Goal: Task Accomplishment & Management: Complete application form

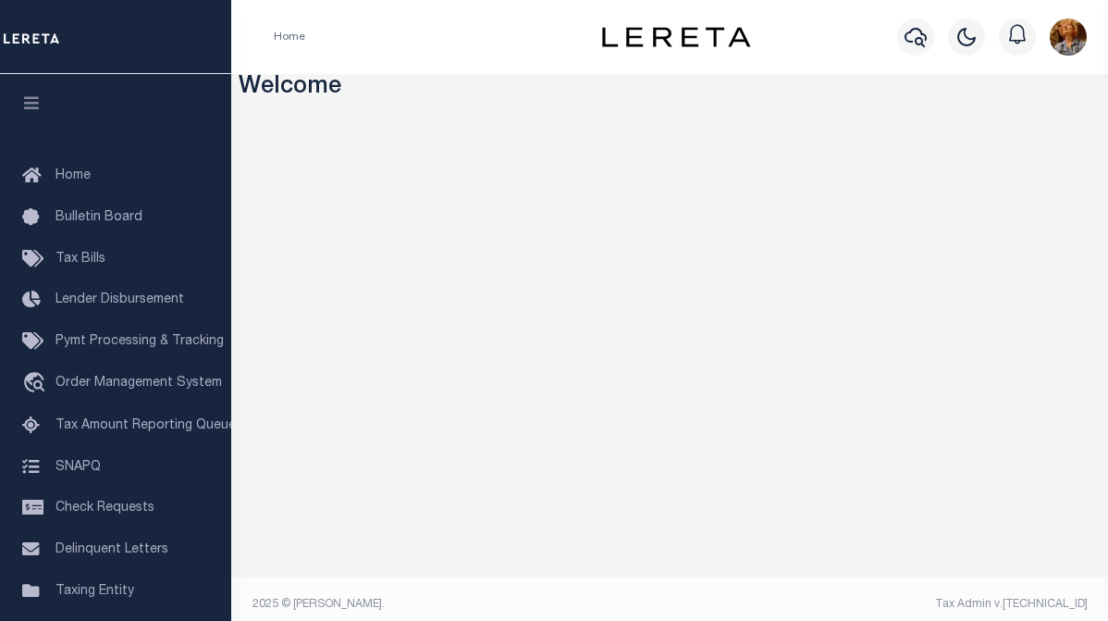
click at [590, 88] on h3 "Welcome" at bounding box center [670, 88] width 863 height 29
click at [927, 39] on icon "button" at bounding box center [916, 37] width 22 height 19
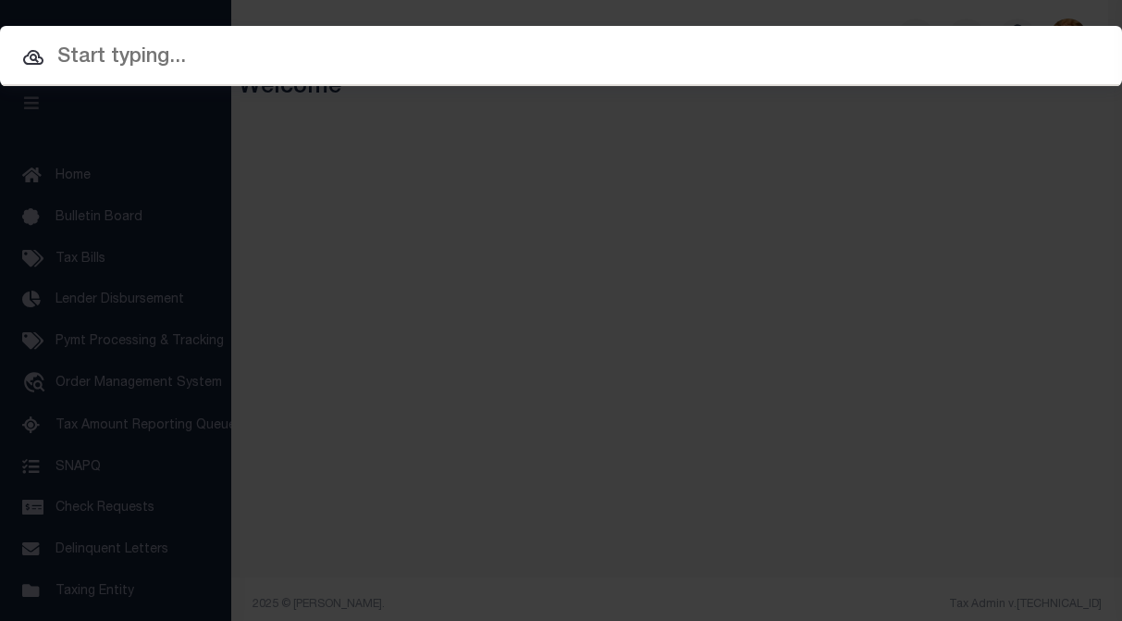
click at [69, 56] on input "text" at bounding box center [561, 58] width 1122 height 32
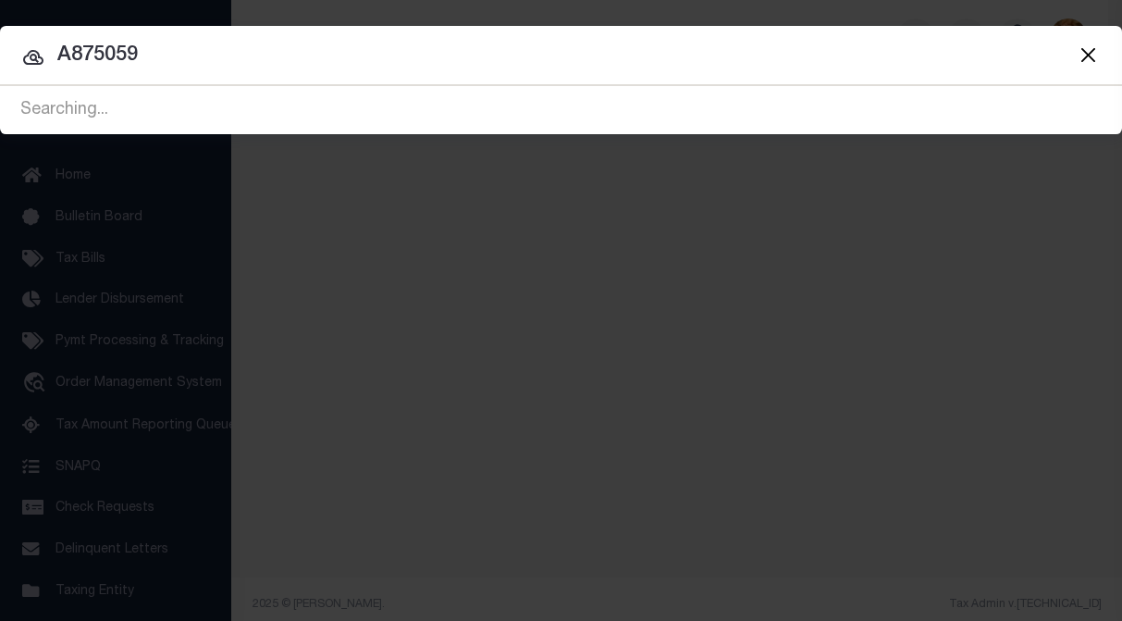
type input "A875059"
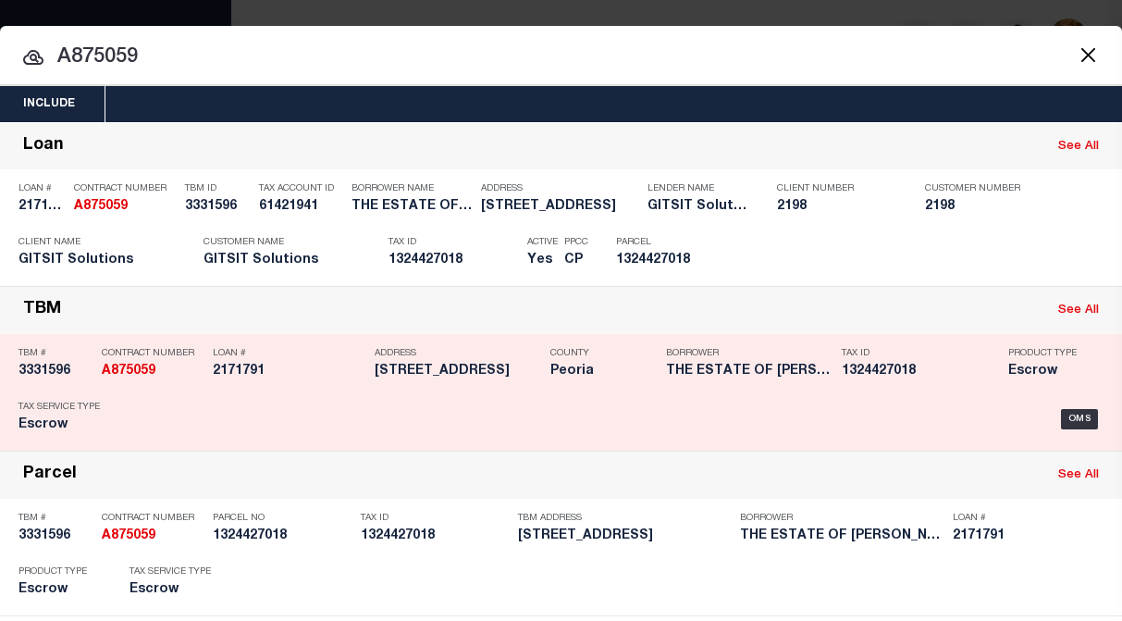
scroll to position [93, 0]
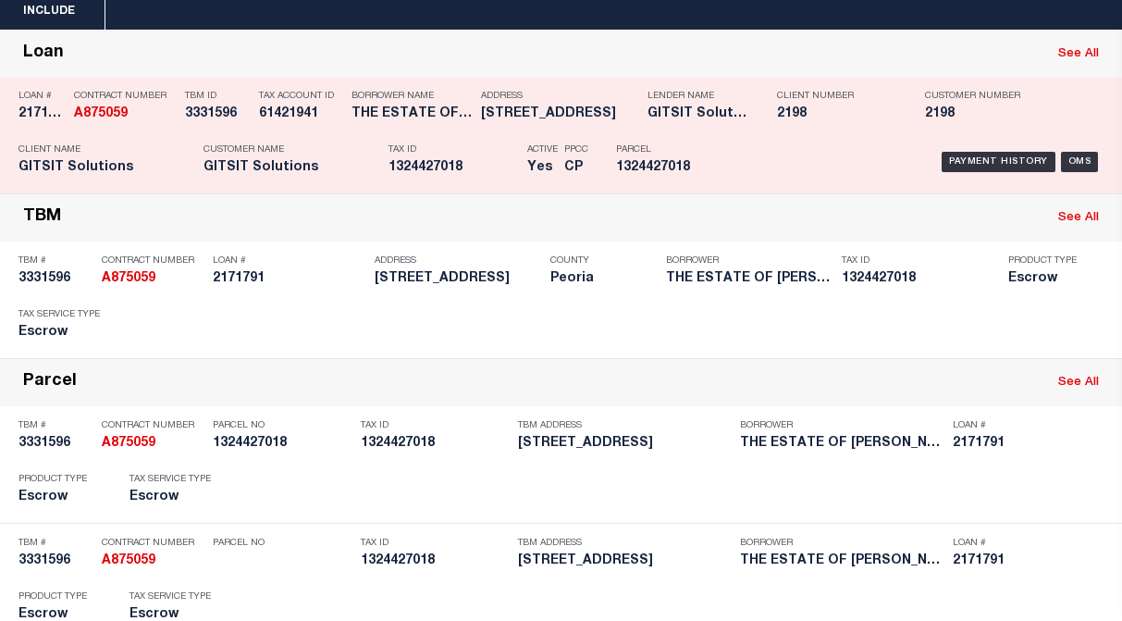
click at [884, 142] on div "Payment History OMS" at bounding box center [915, 162] width 377 height 54
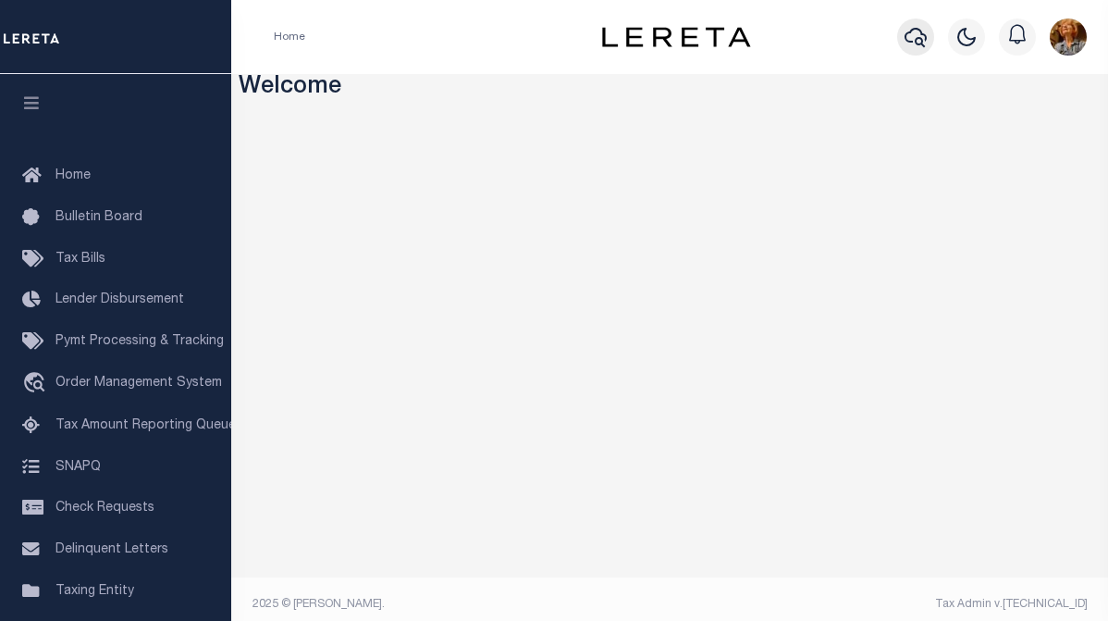
click at [918, 31] on icon "button" at bounding box center [916, 37] width 22 height 22
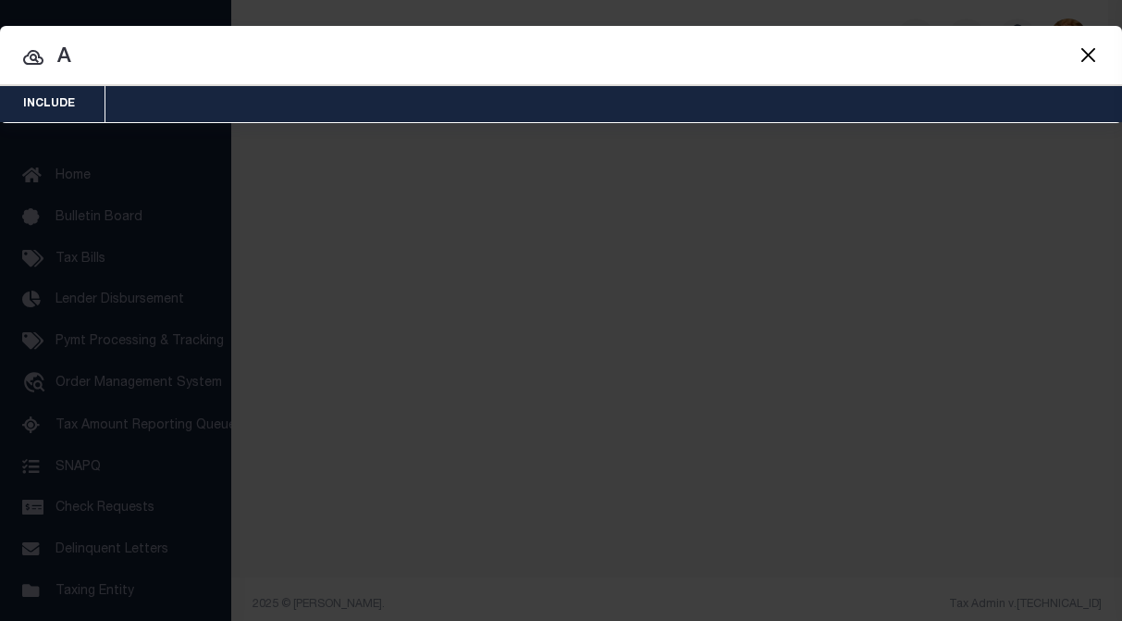
click at [703, 226] on div "Include Loans TBM Customers Borrowers Payments (Lender Non-Disb) Payments (Lend…" at bounding box center [561, 310] width 1122 height 621
click at [1094, 54] on button "Close" at bounding box center [1088, 55] width 24 height 24
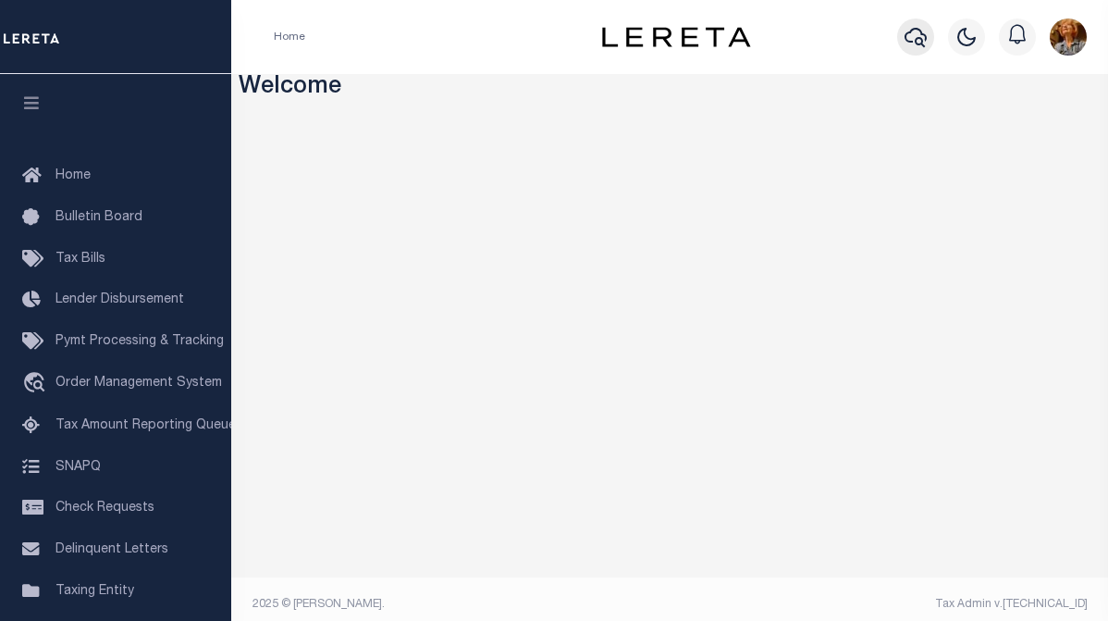
click at [907, 42] on icon "button" at bounding box center [916, 37] width 22 height 22
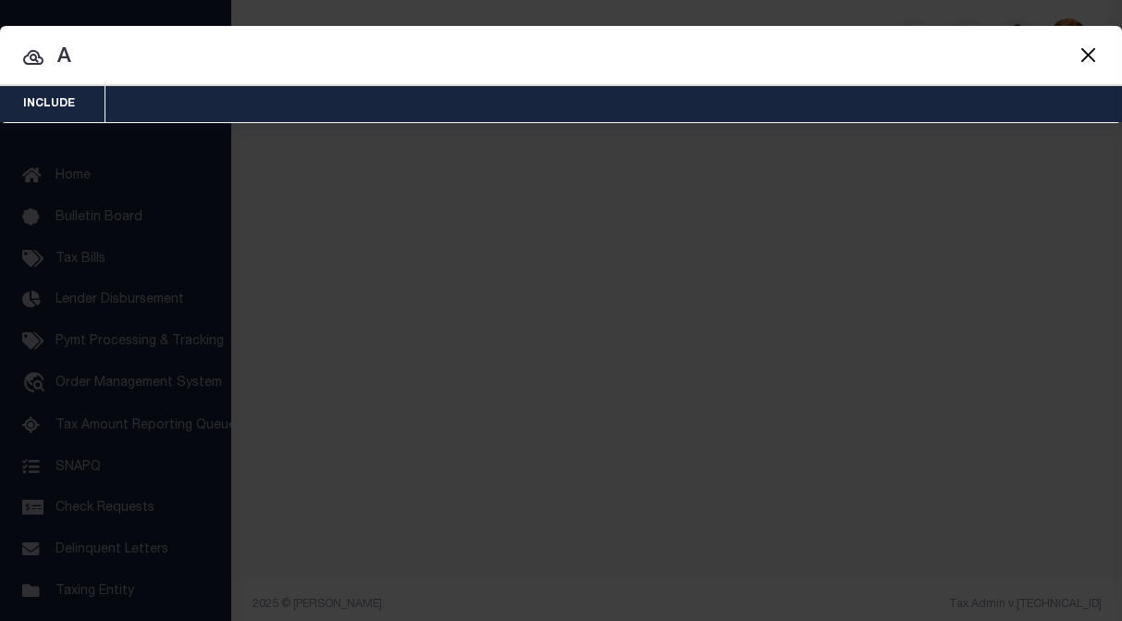
click at [76, 54] on input "A" at bounding box center [561, 58] width 1122 height 32
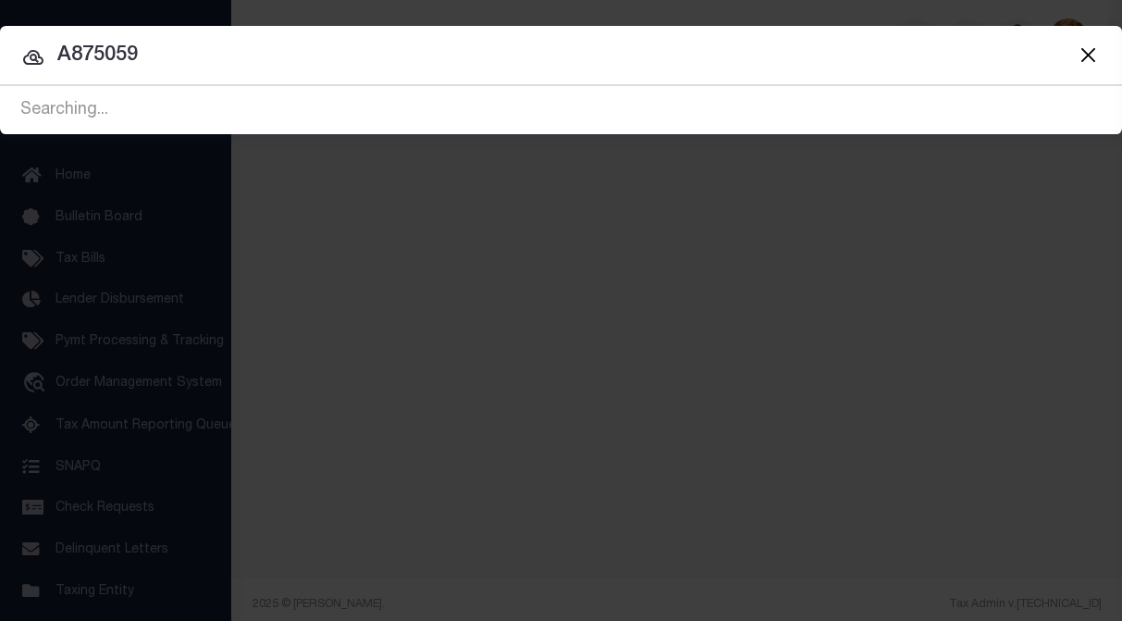
type input "A875059"
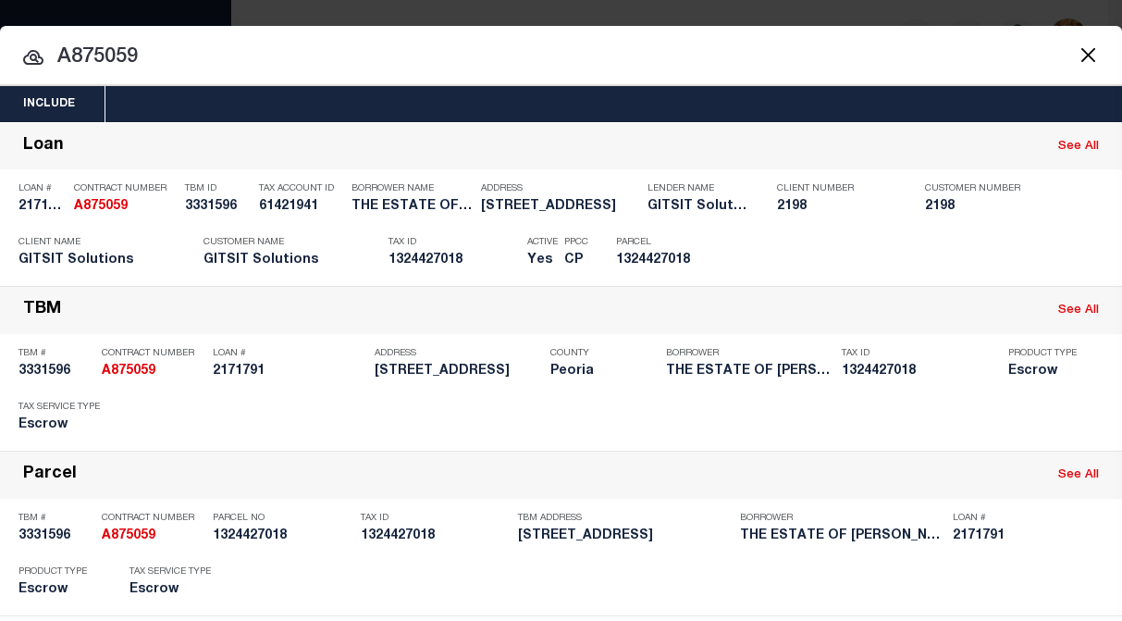
click at [796, 68] on input "A875059" at bounding box center [561, 58] width 1122 height 32
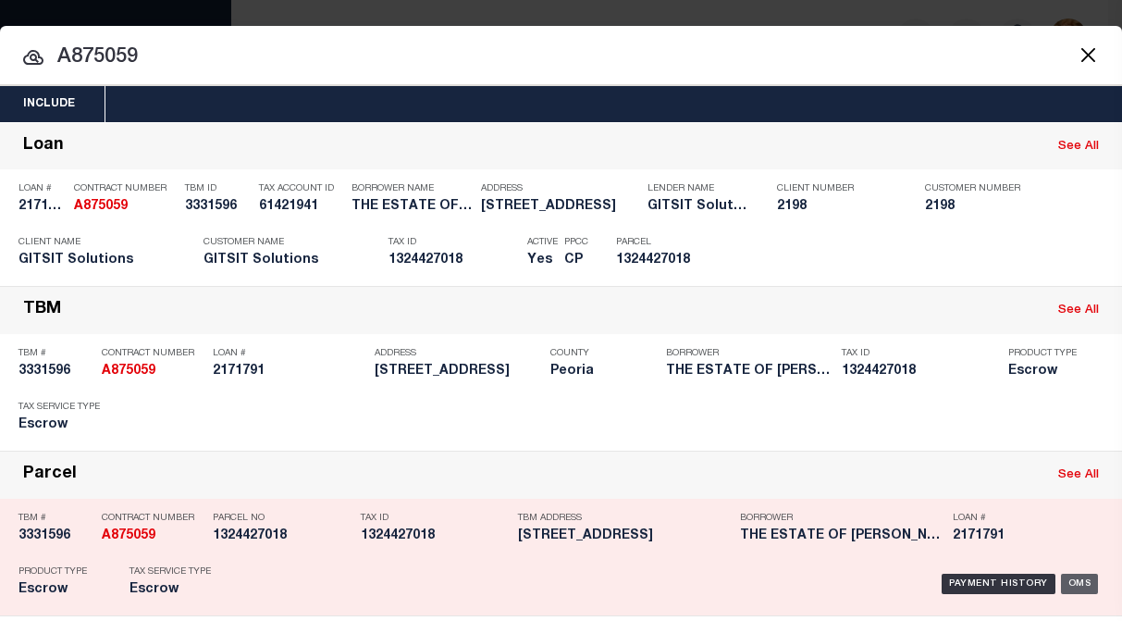
click at [1061, 587] on div "OMS" at bounding box center [1080, 584] width 38 height 20
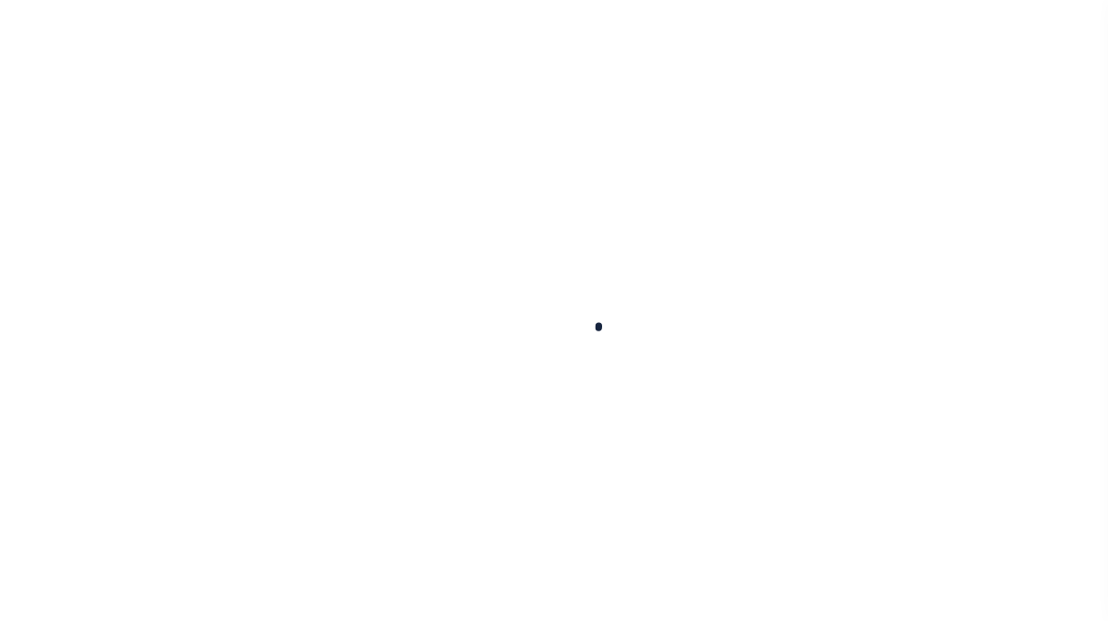
type input "2171791"
type input "THE ESTATE OF [PERSON_NAME]"
select select
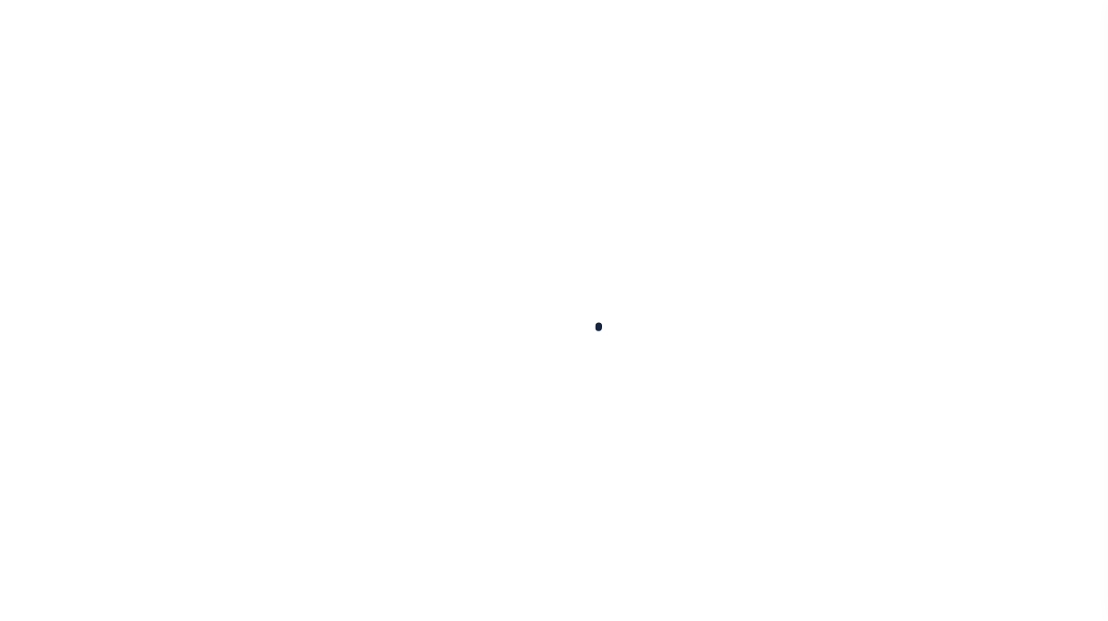
select select "Escrow"
type input "3201 W SYLVAN LN"
select select
type input "PEORIA IL 61615"
select select
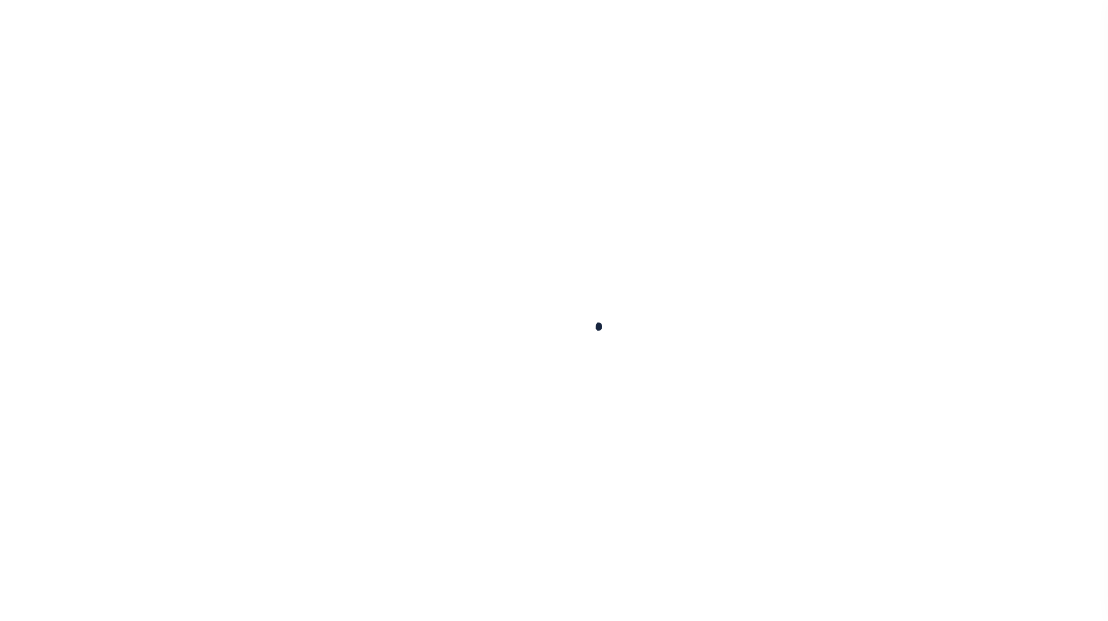
type textarea "6/26/25"
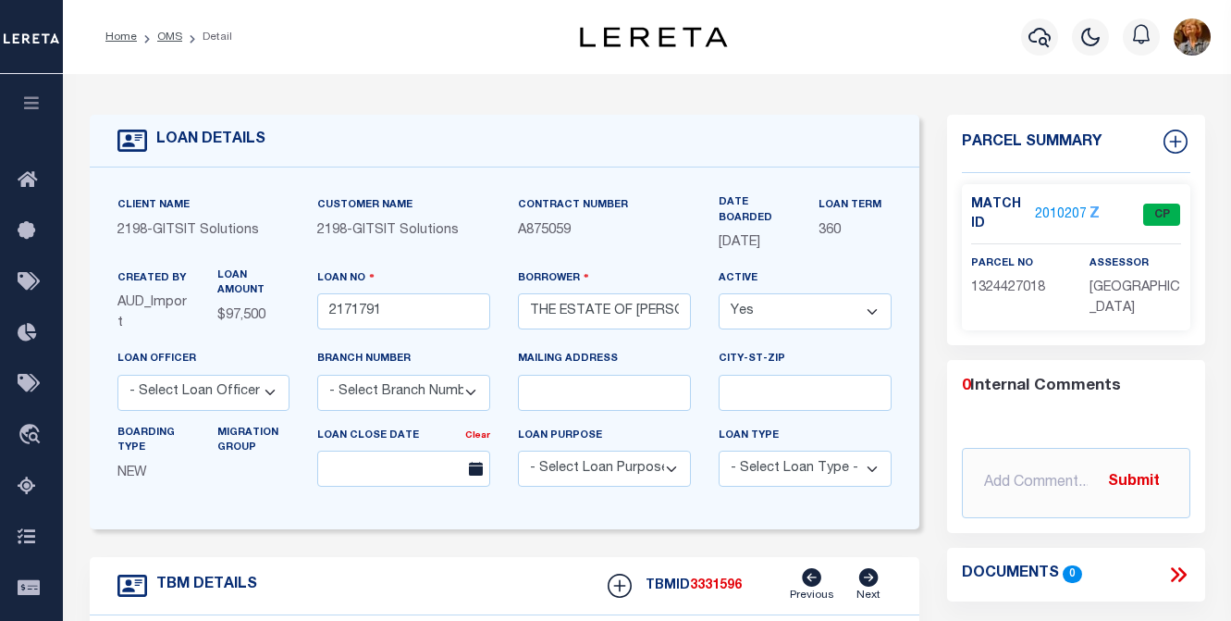
click at [1069, 210] on link "2010207" at bounding box center [1061, 214] width 52 height 19
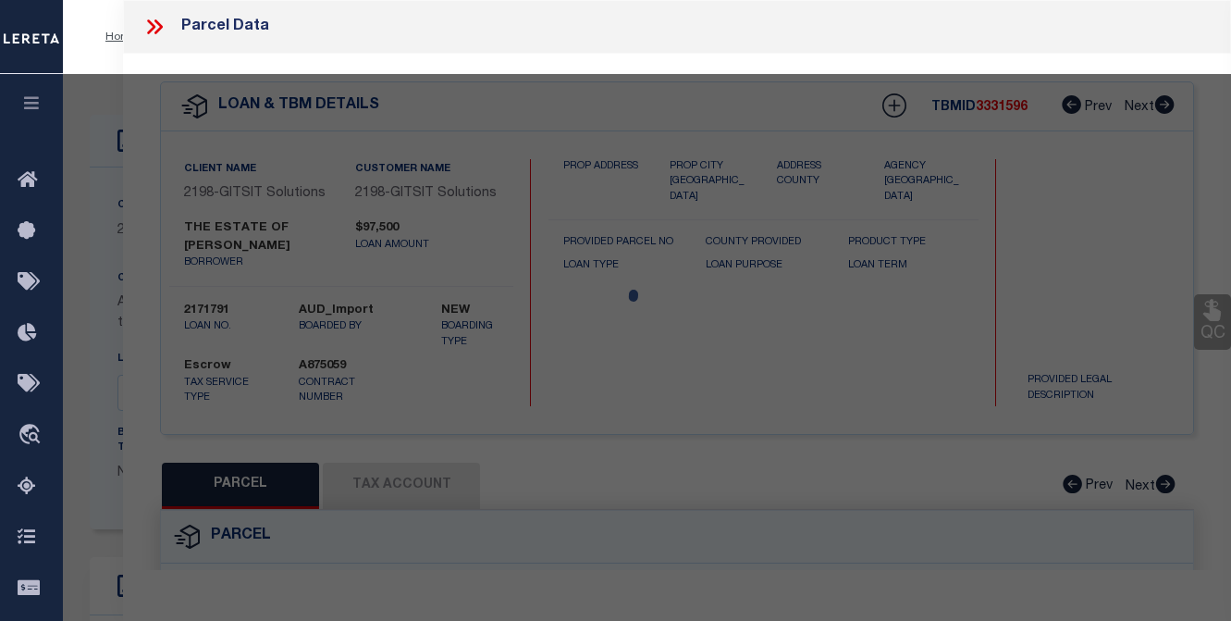
checkbox input "false"
select select "CP"
type input "FRITSCH, WALTER A JR"
select select "AGW"
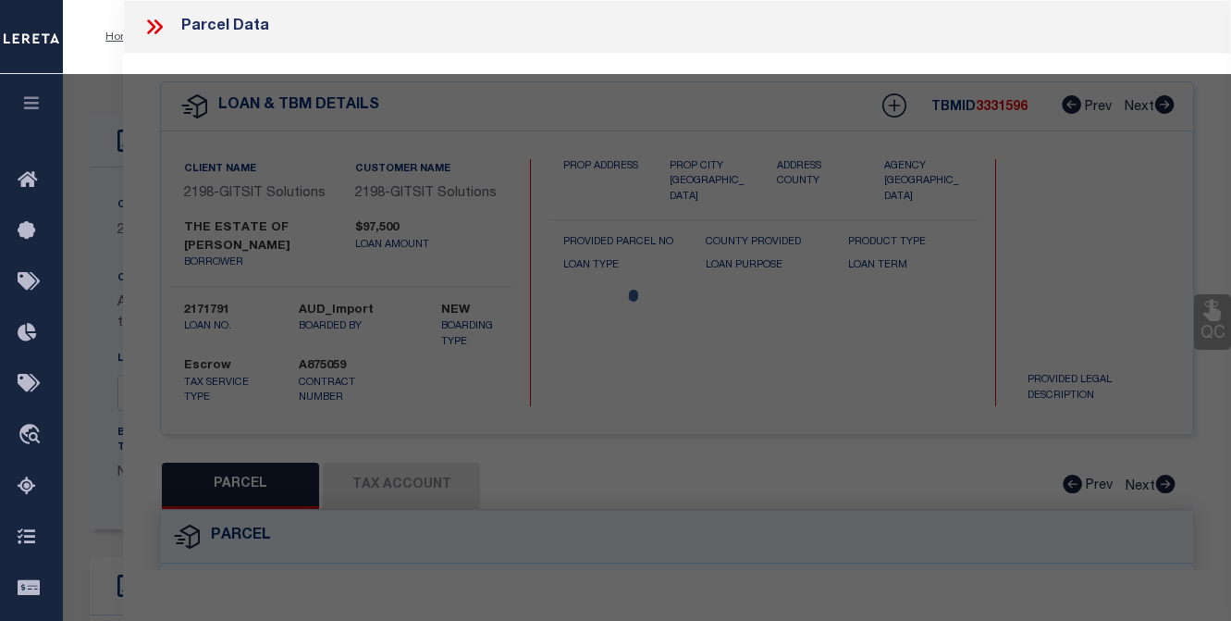
select select
type input "3201 W SYLVAN LN"
checkbox input "false"
type input "PEORIA, IL 61614"
type textarea "GOLDEN ACRES SE 1/4 SEC 24-9-7E LOT 23 BLK 7"
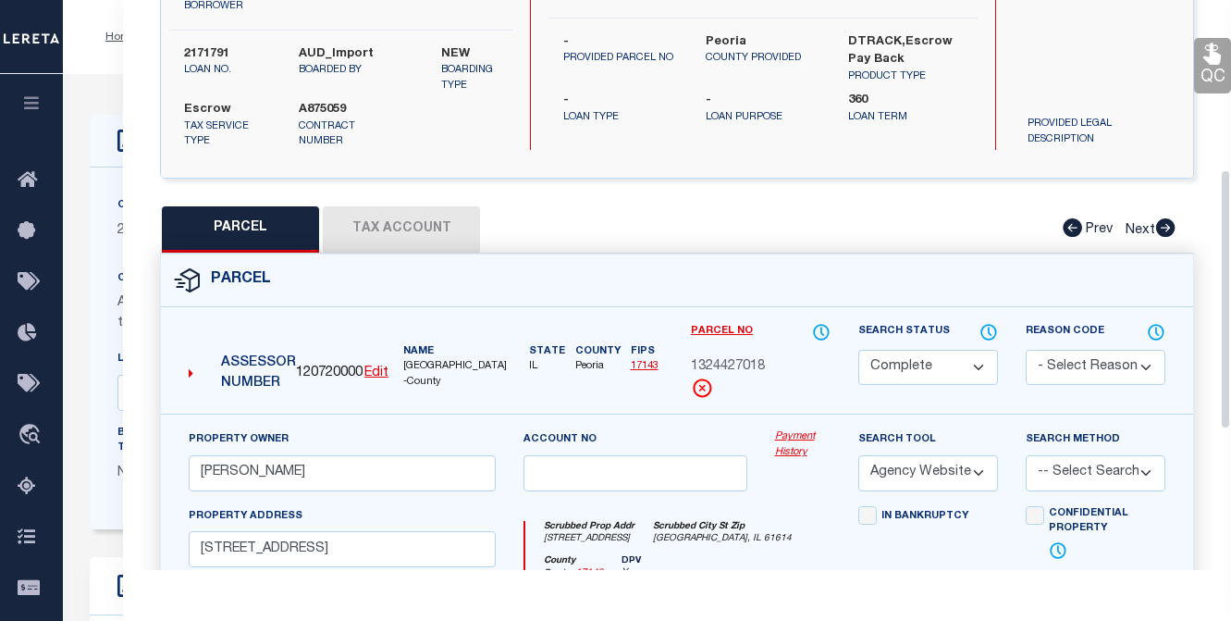
scroll to position [370, 0]
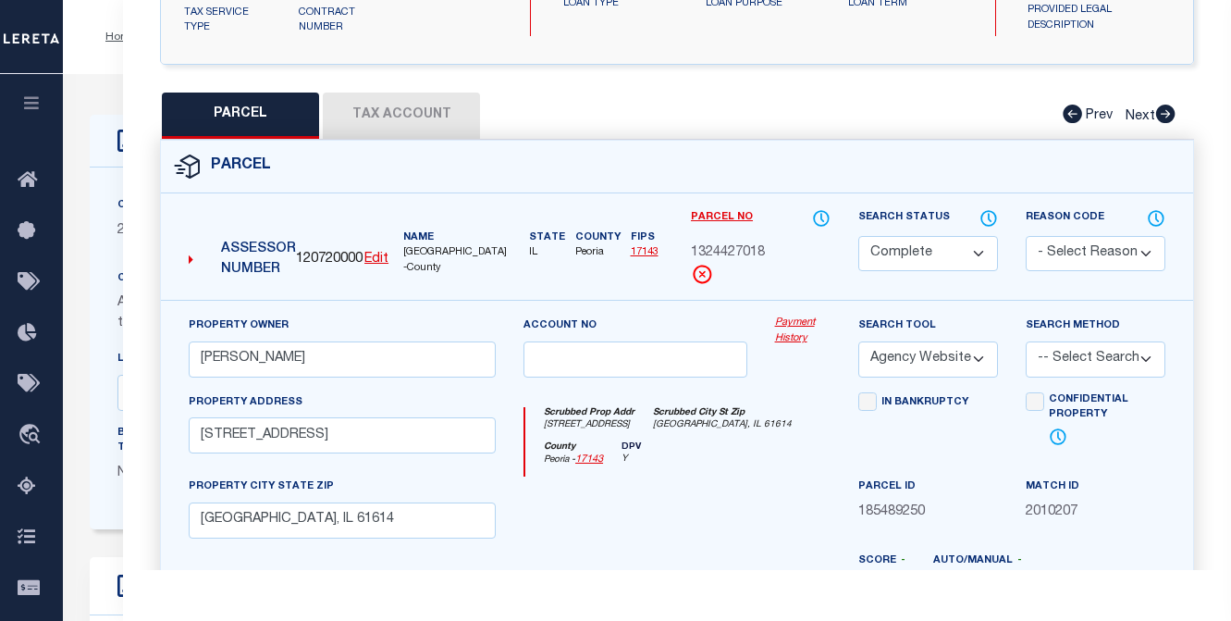
click at [401, 124] on button "Tax Account" at bounding box center [401, 116] width 157 height 46
select select "100"
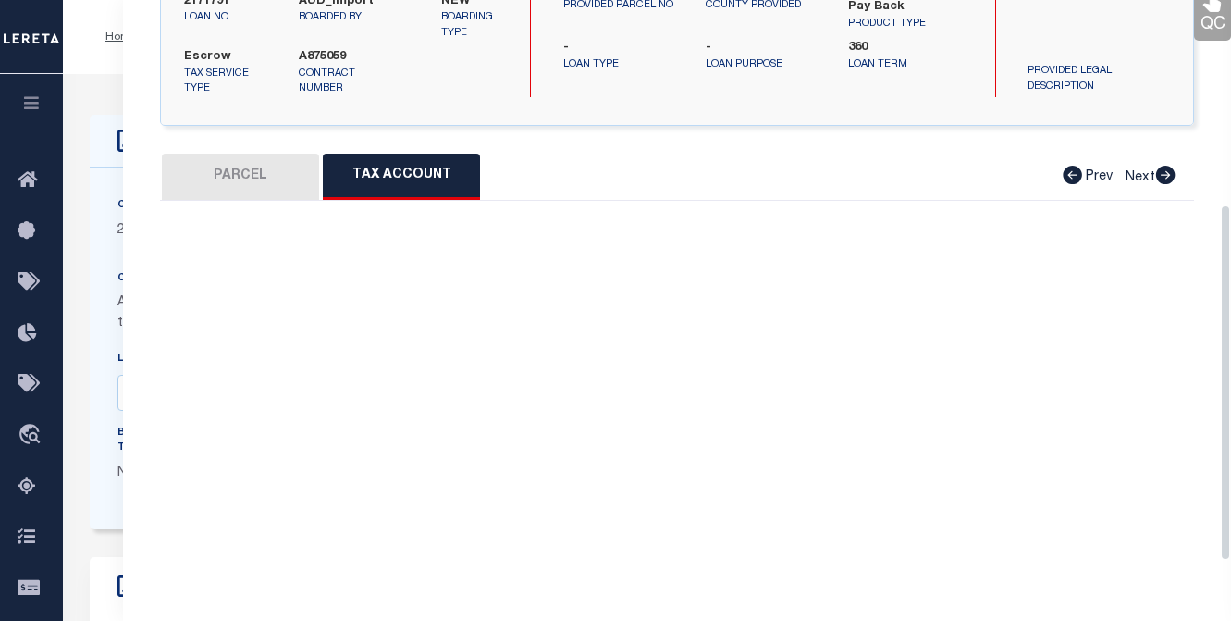
select select "100"
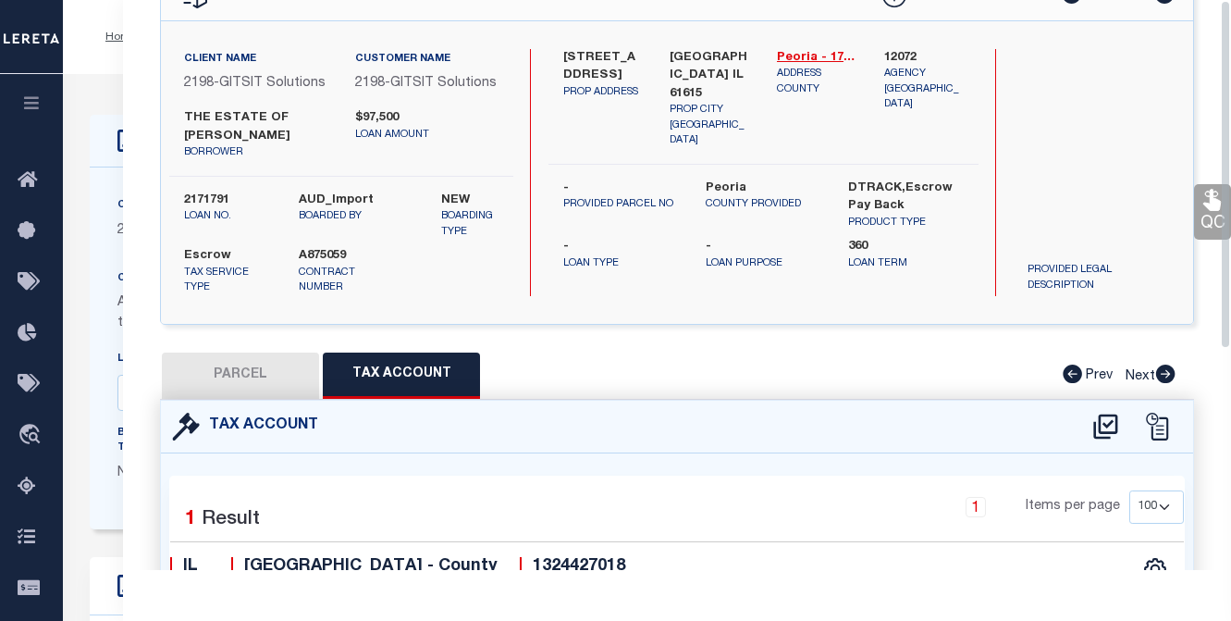
scroll to position [0, 0]
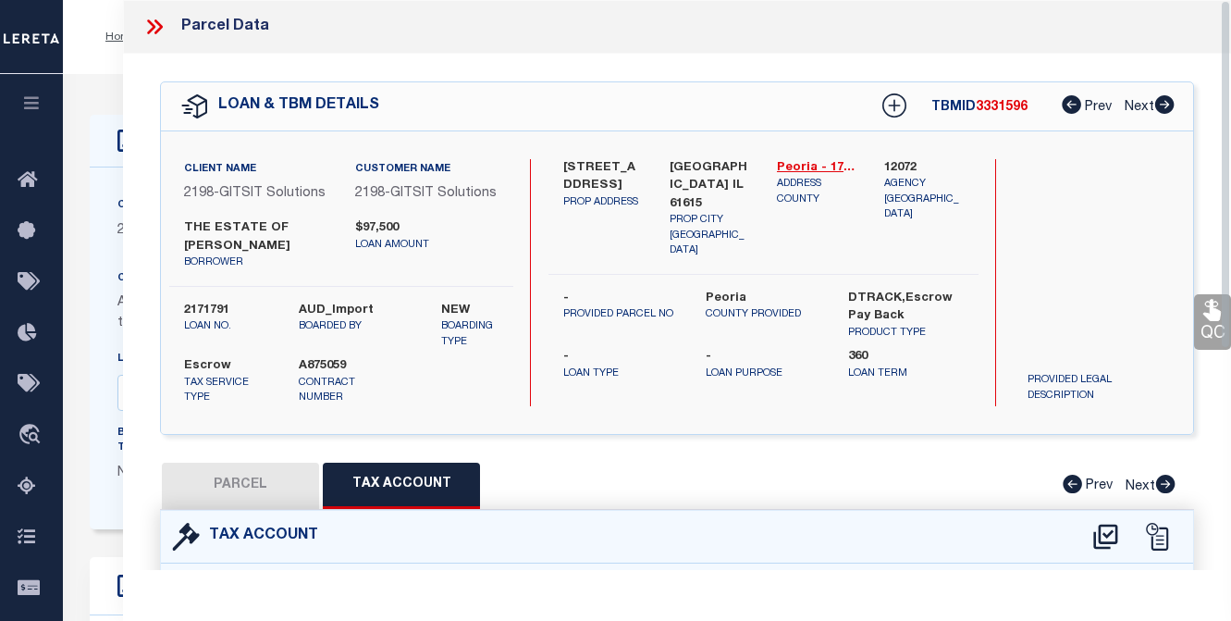
click at [705, 505] on div "PARCEL Tax Account Prev Next" at bounding box center [677, 486] width 1034 height 46
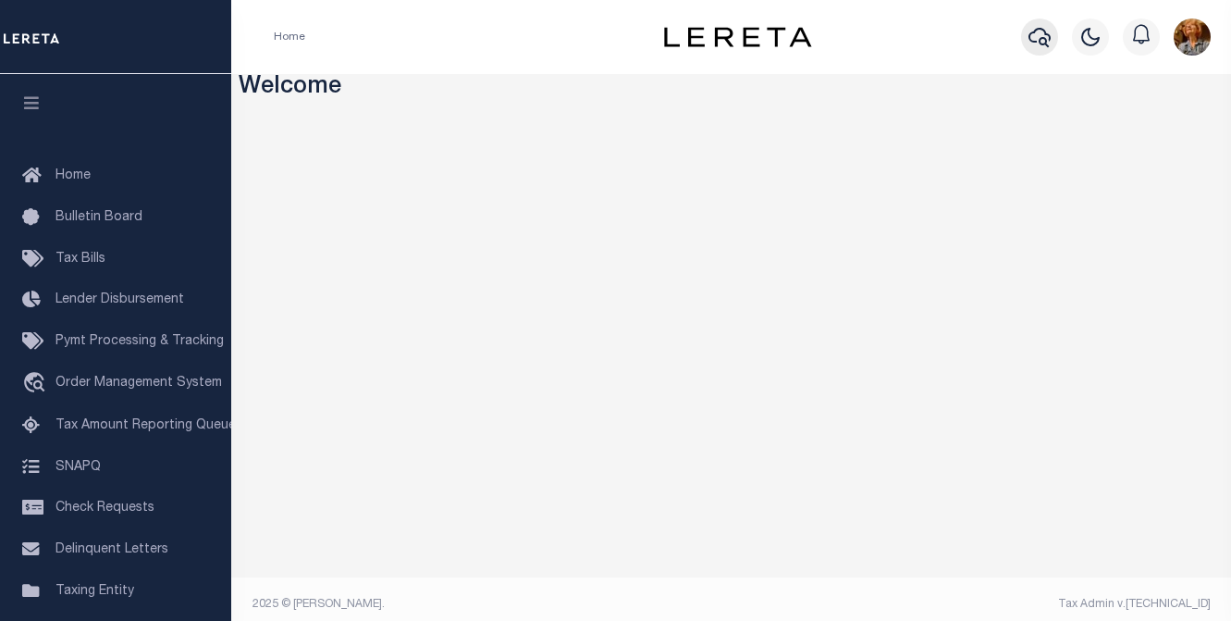
click at [1039, 43] on icon "button" at bounding box center [1040, 37] width 22 height 19
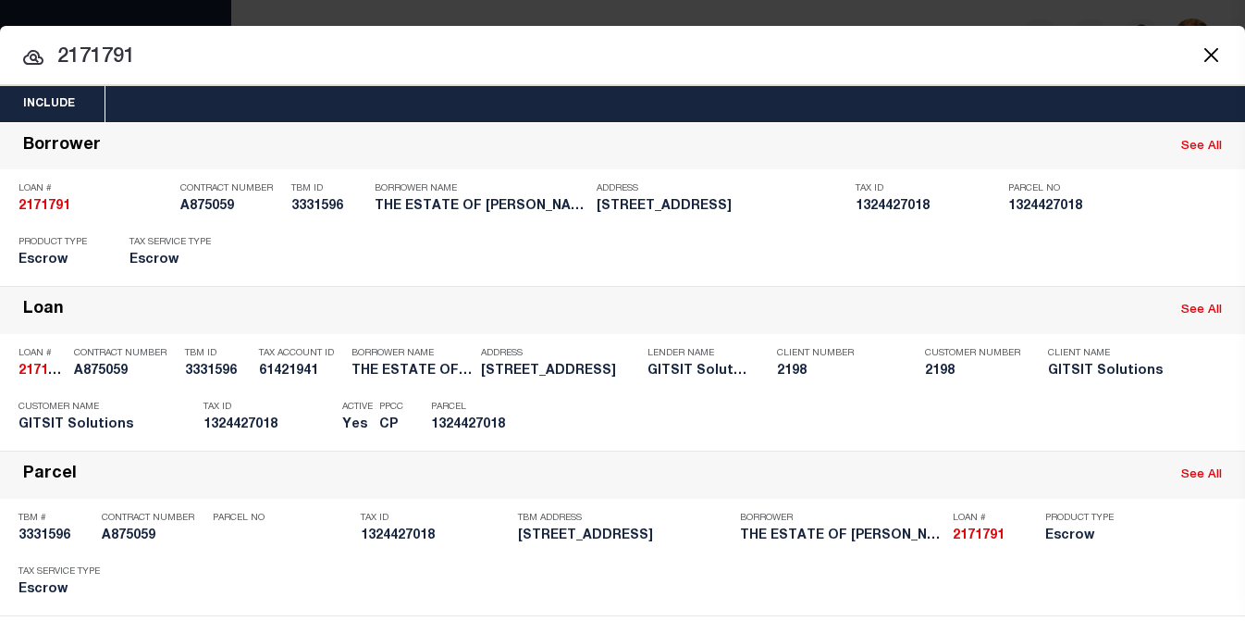
drag, startPoint x: 163, startPoint y: 54, endPoint x: -39, endPoint y: 75, distance: 202.8
click at [0, 75] on html "Home Profile" at bounding box center [622, 316] width 1245 height 633
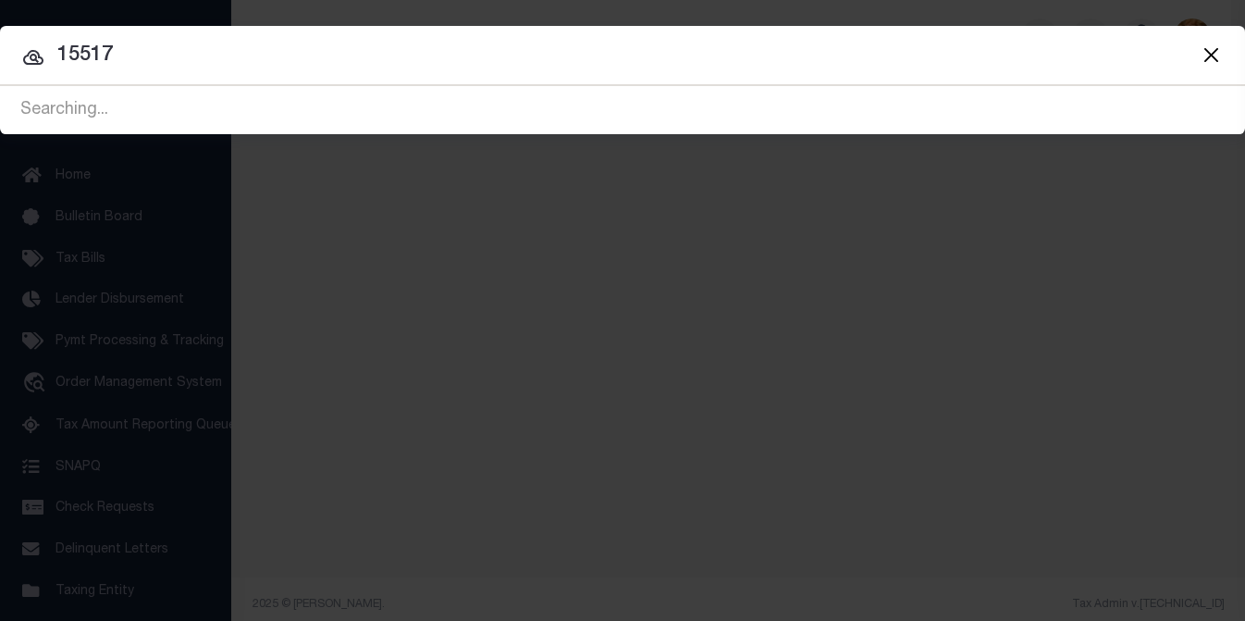
type input "15517"
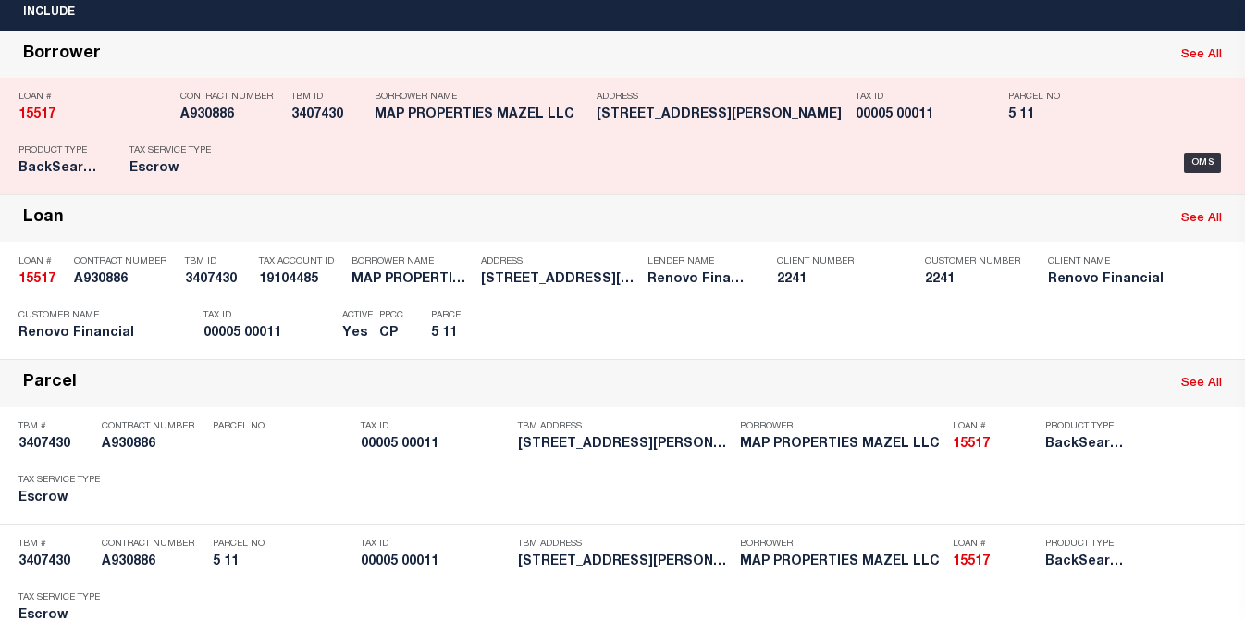
scroll to position [93, 0]
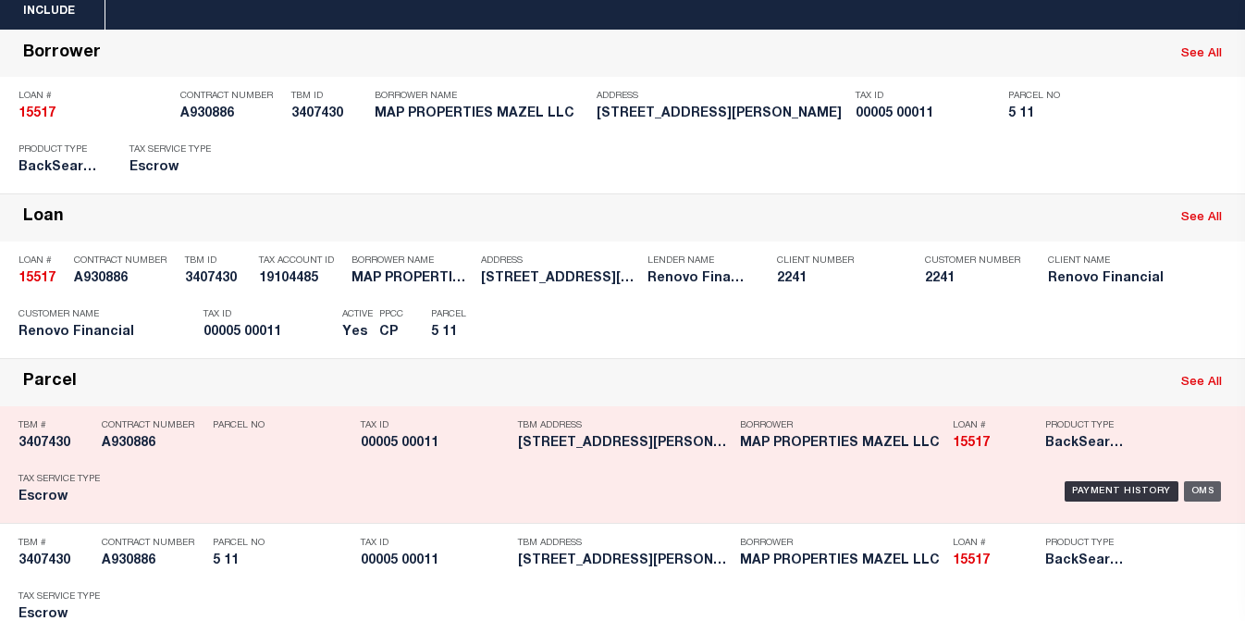
click at [1199, 492] on div "OMS" at bounding box center [1203, 491] width 38 height 20
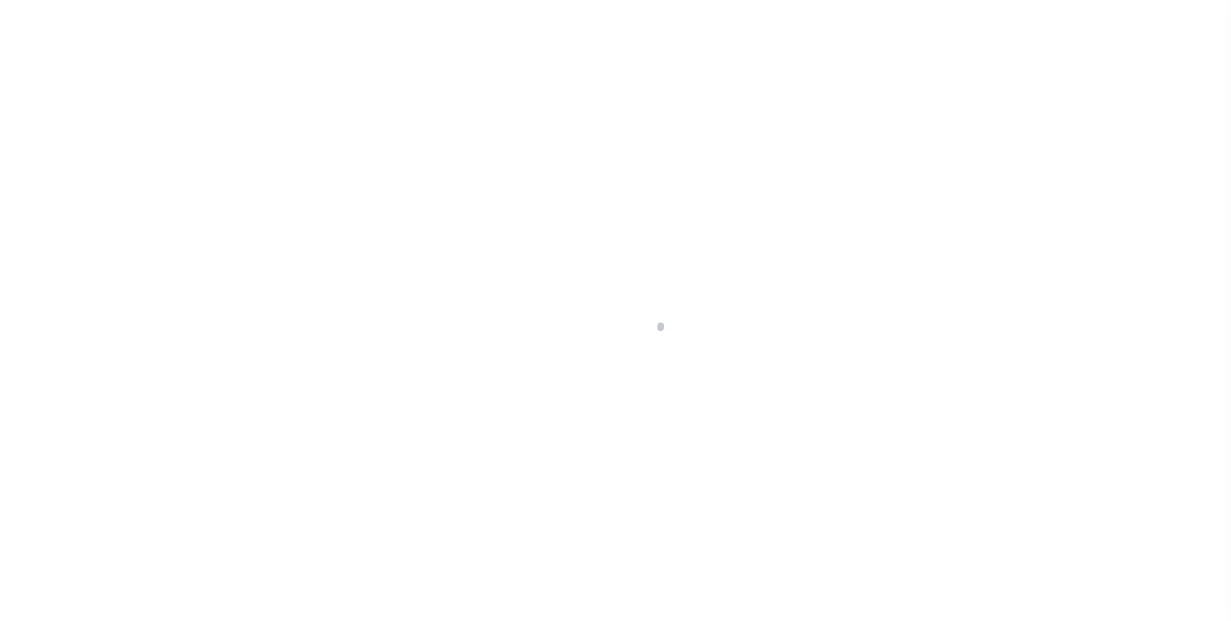
select select "10"
select select "Escrow"
type input "[STREET_ADDRESS][PERSON_NAME]"
select select
type input "[GEOGRAPHIC_DATA]"
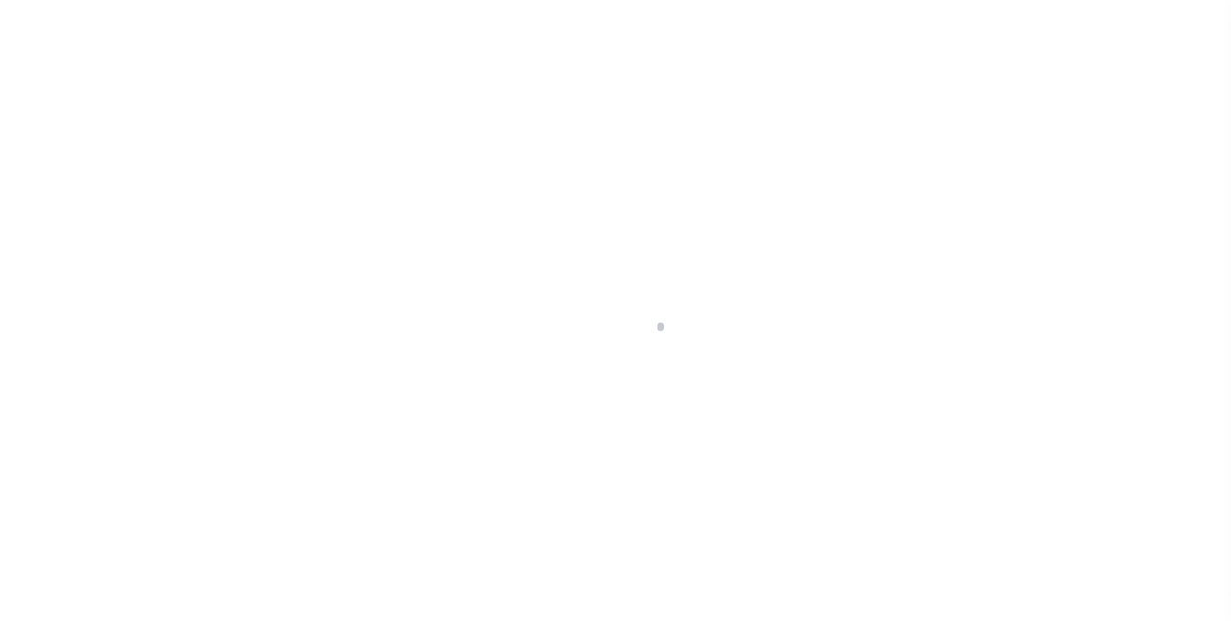
type input "a0kUS000006wlJF"
type input "NJ"
select select
type textarea "LEGAL REQUIRED"
type textarea "Liability Limited to Customer Provided Parcel"
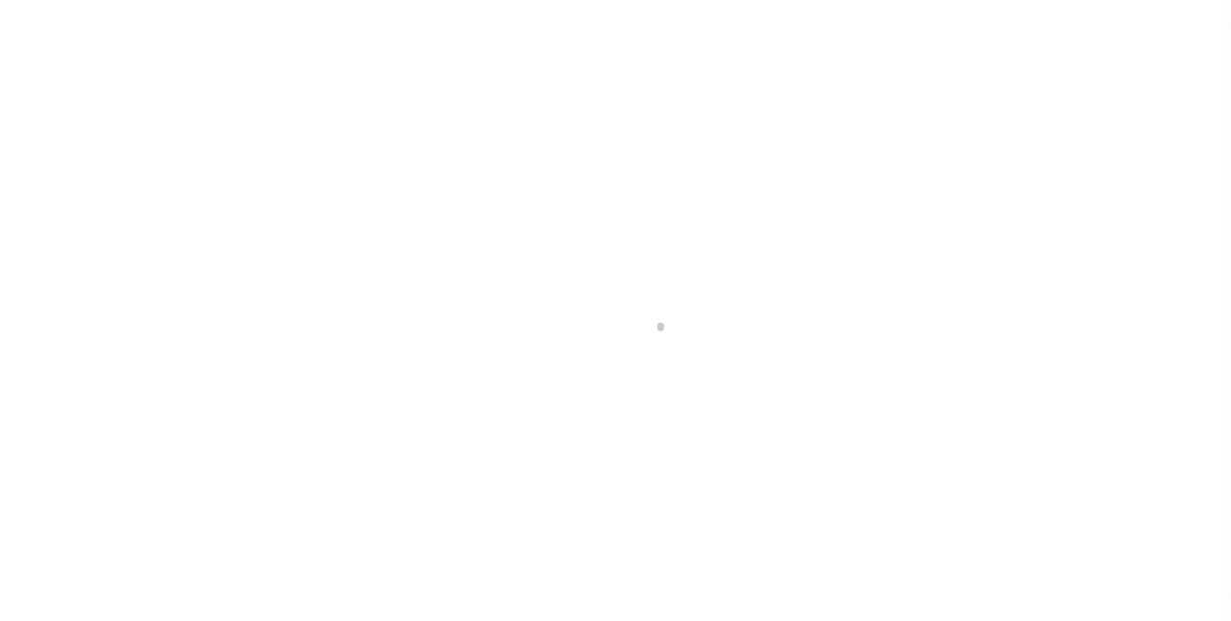
select select "25066"
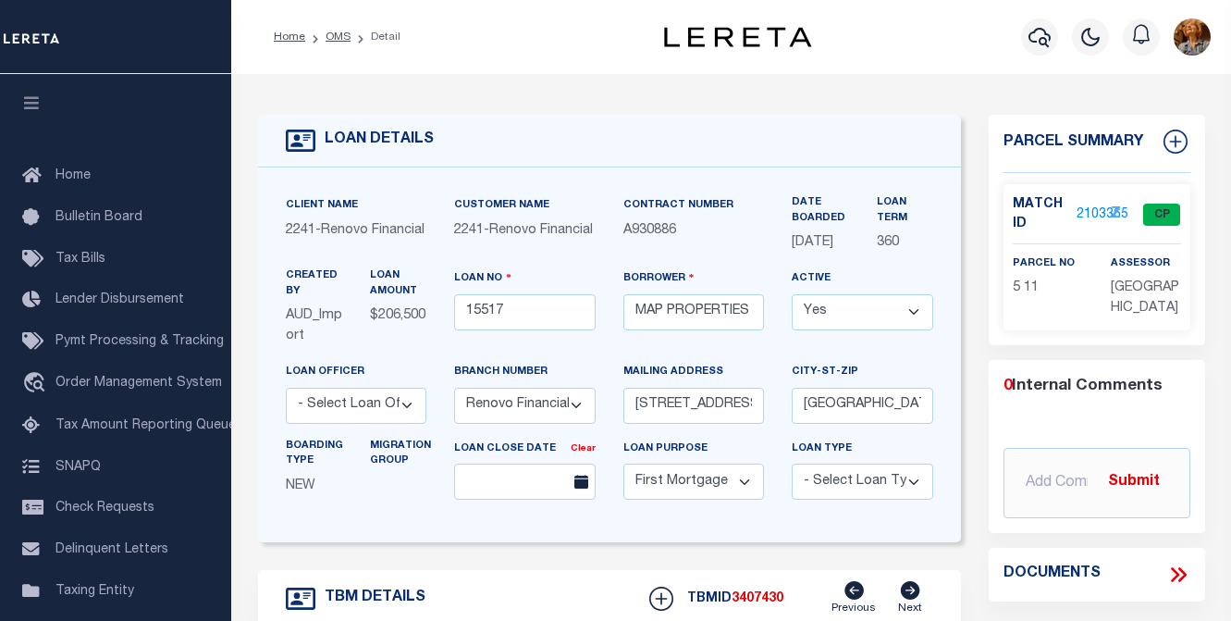
click at [1097, 208] on div "Z" at bounding box center [1113, 215] width 32 height 22
click at [1081, 212] on link "2103365" at bounding box center [1103, 214] width 52 height 19
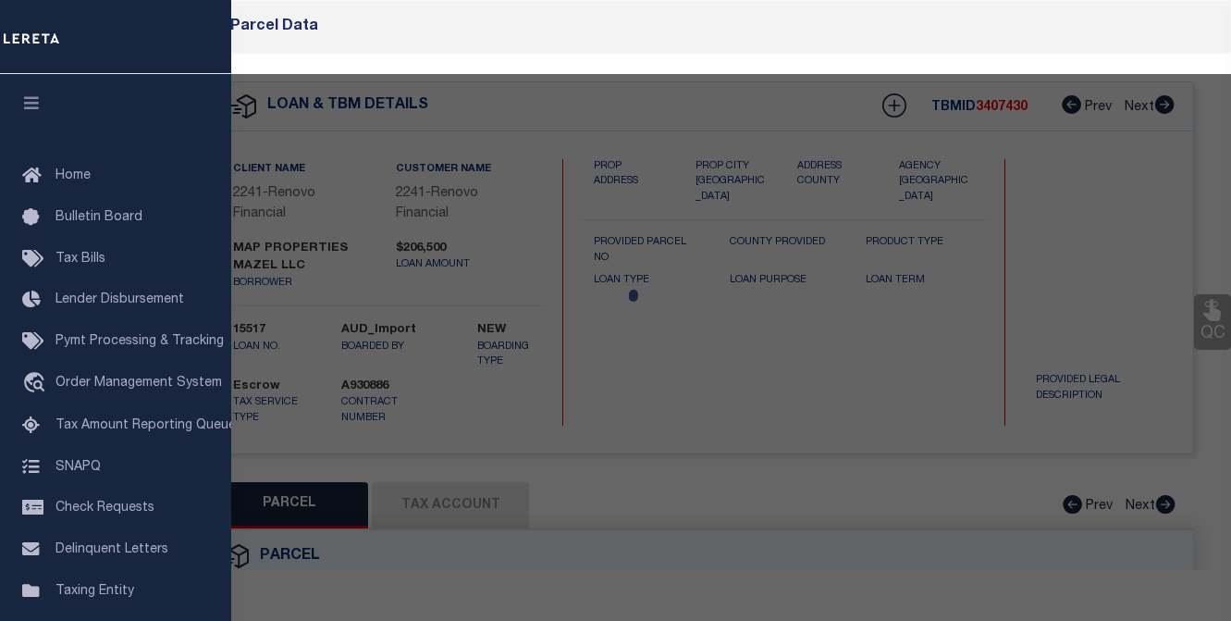
checkbox input "false"
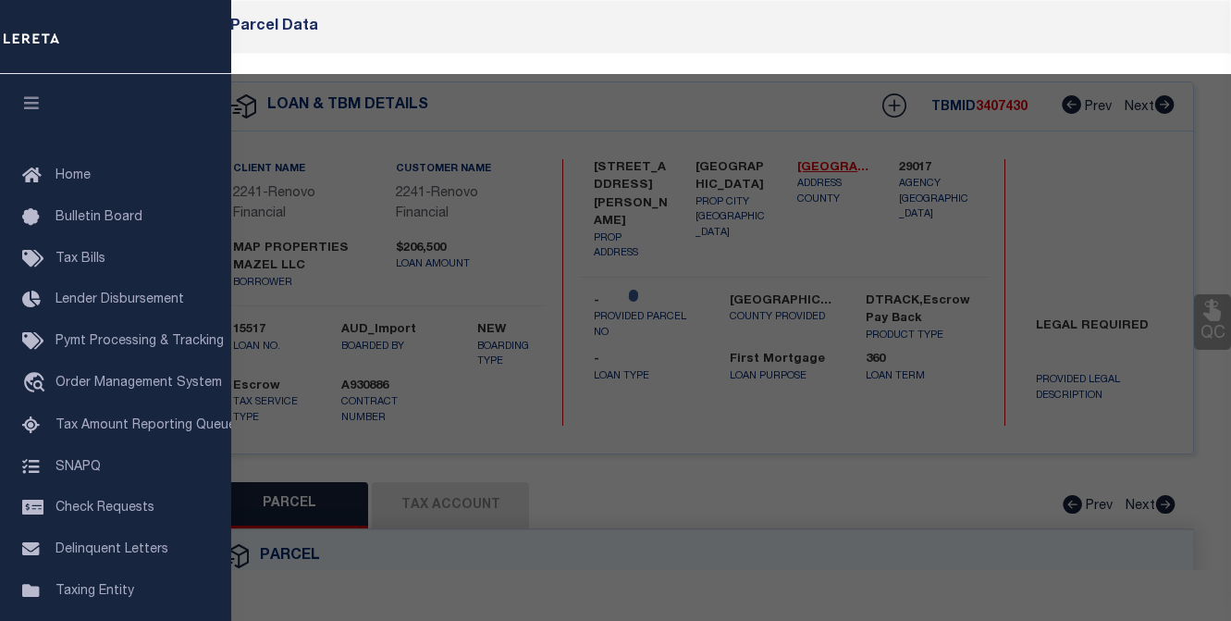
select select "CP"
type input "MAP PROPERTIES MAZEL LLC"
select select "AGW"
select select
type input "25 LEE ST"
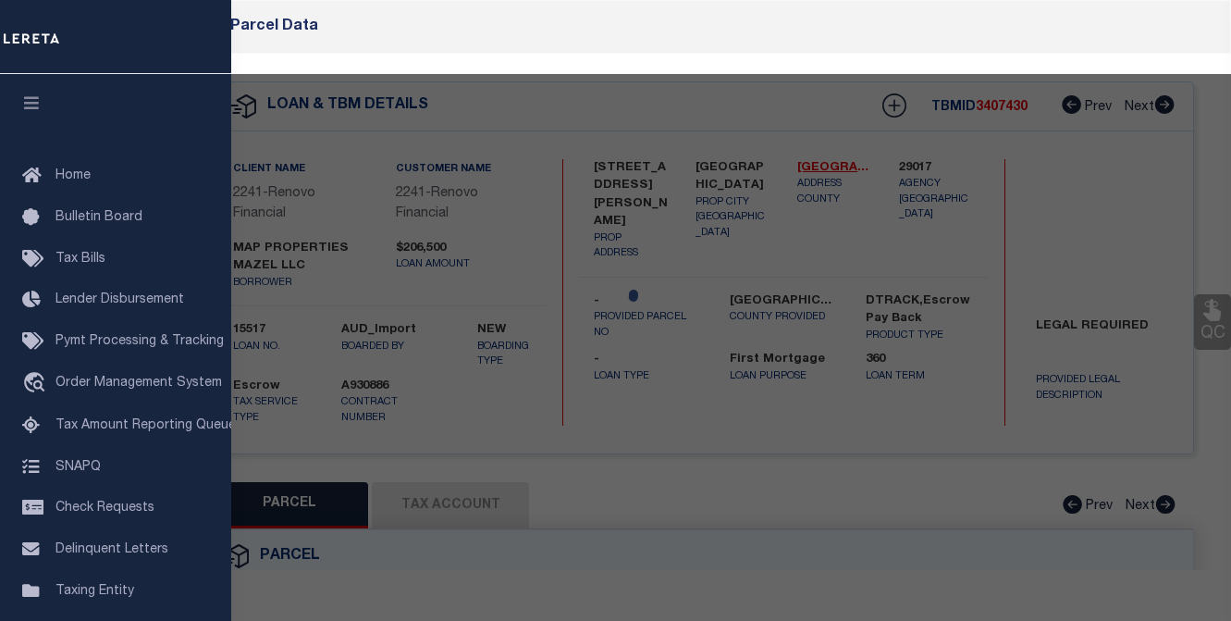
checkbox input "false"
type input "Woodstown, NJ 08098"
type textarea "74X121 IRR"
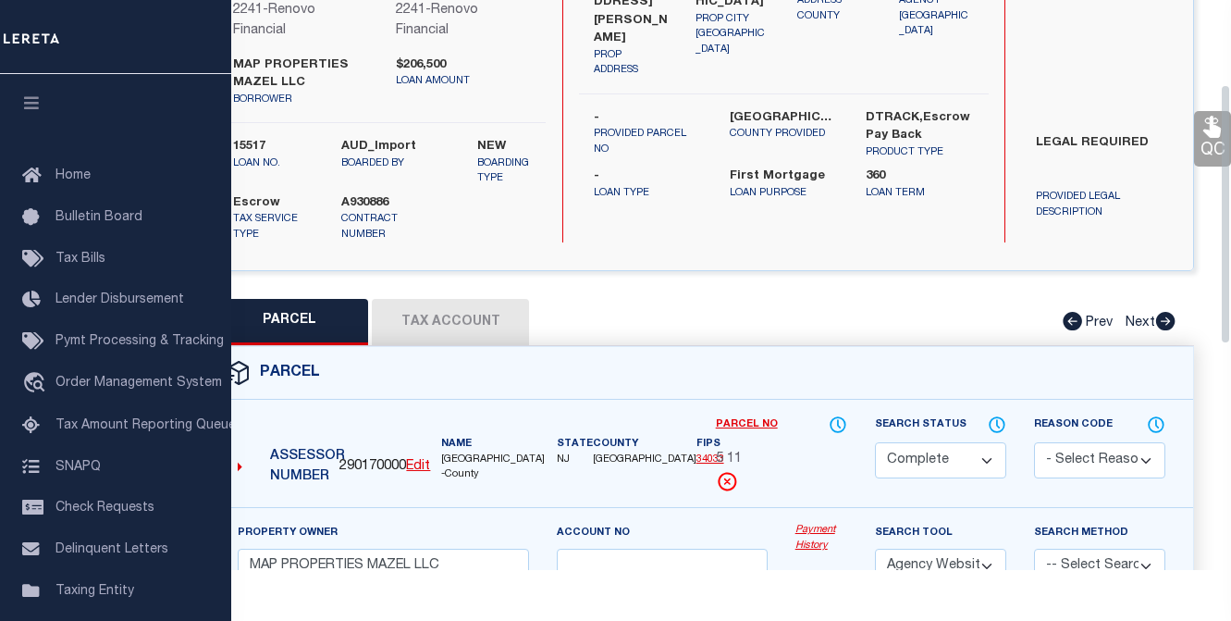
scroll to position [185, 0]
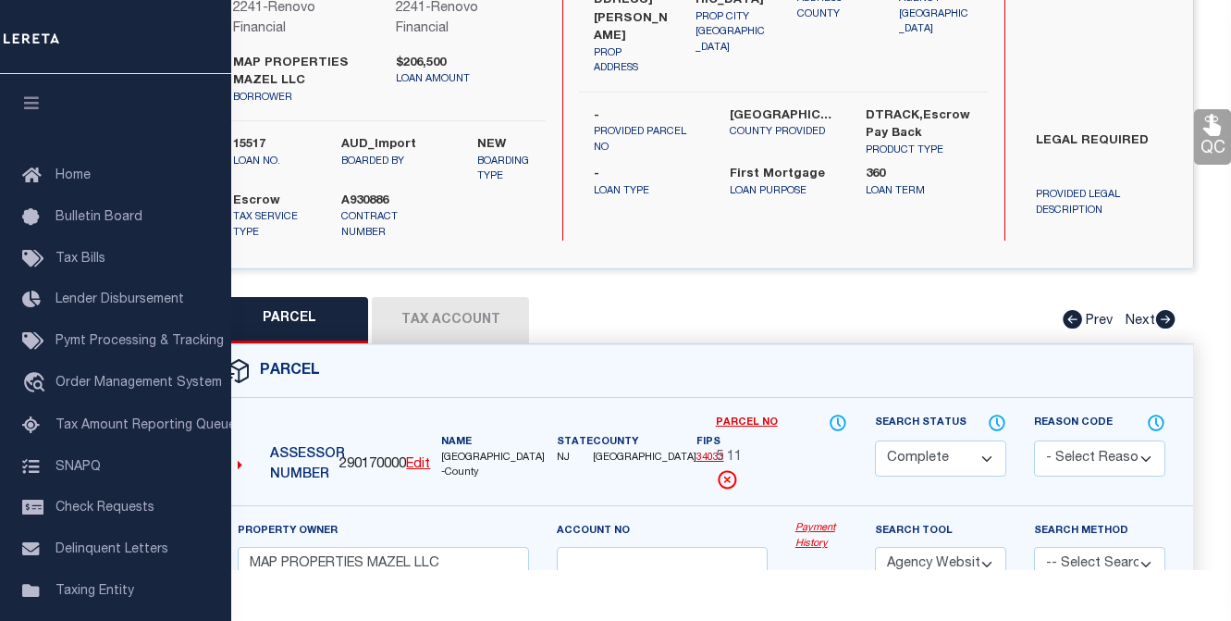
click at [452, 310] on button "Tax Account" at bounding box center [450, 320] width 157 height 46
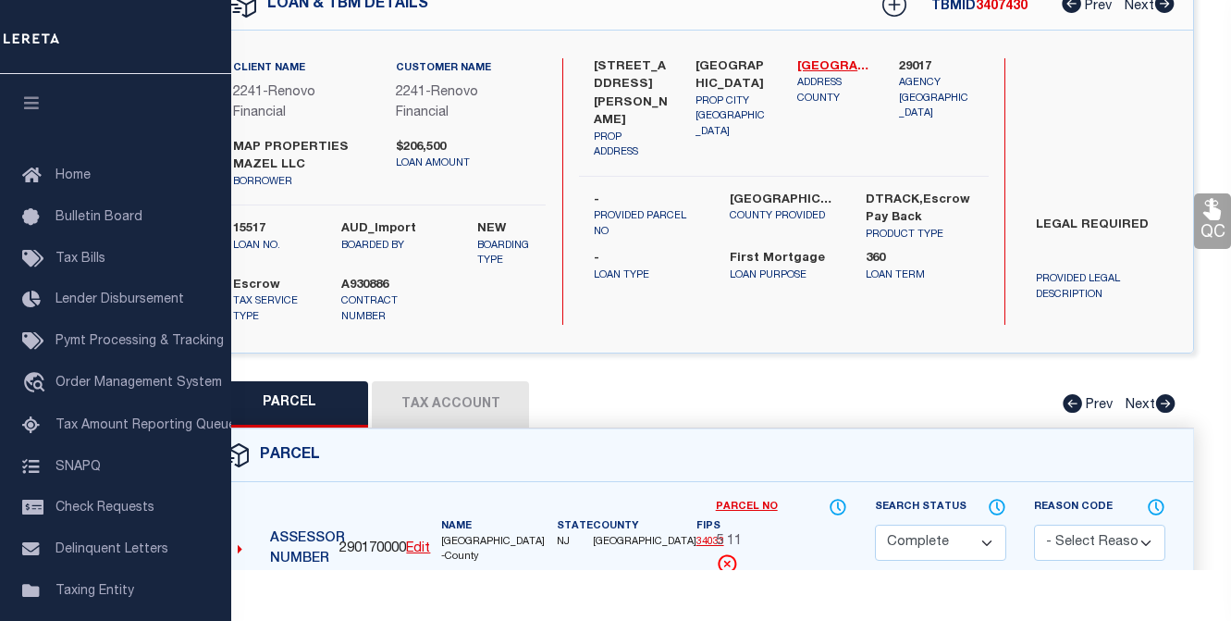
select select "100"
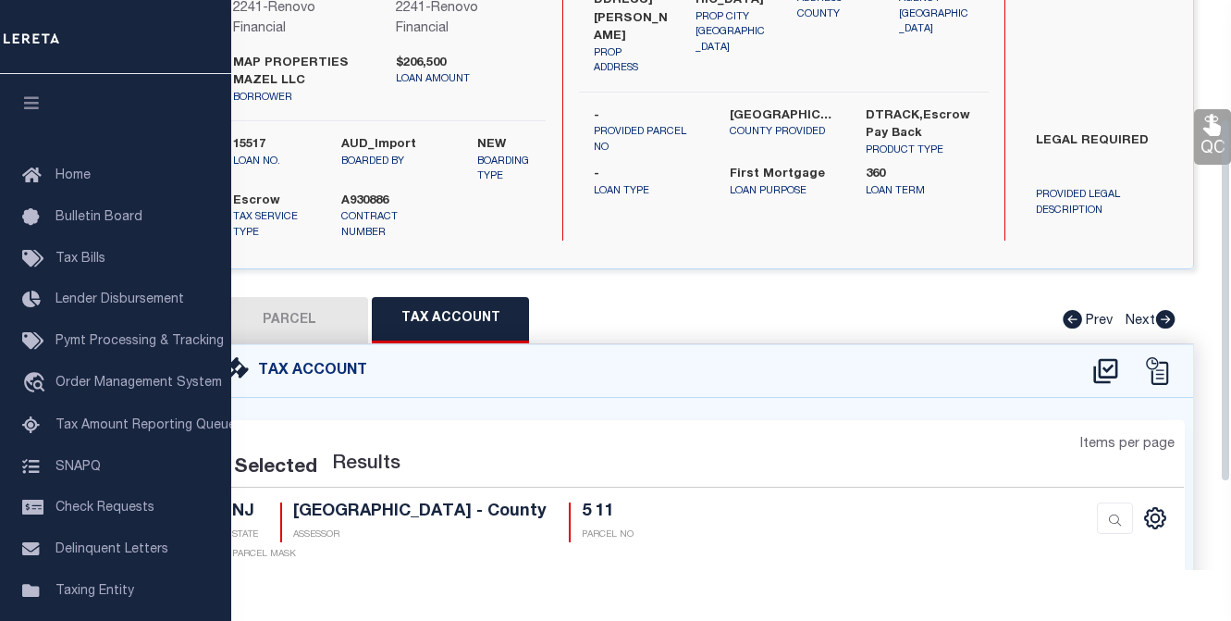
select select "100"
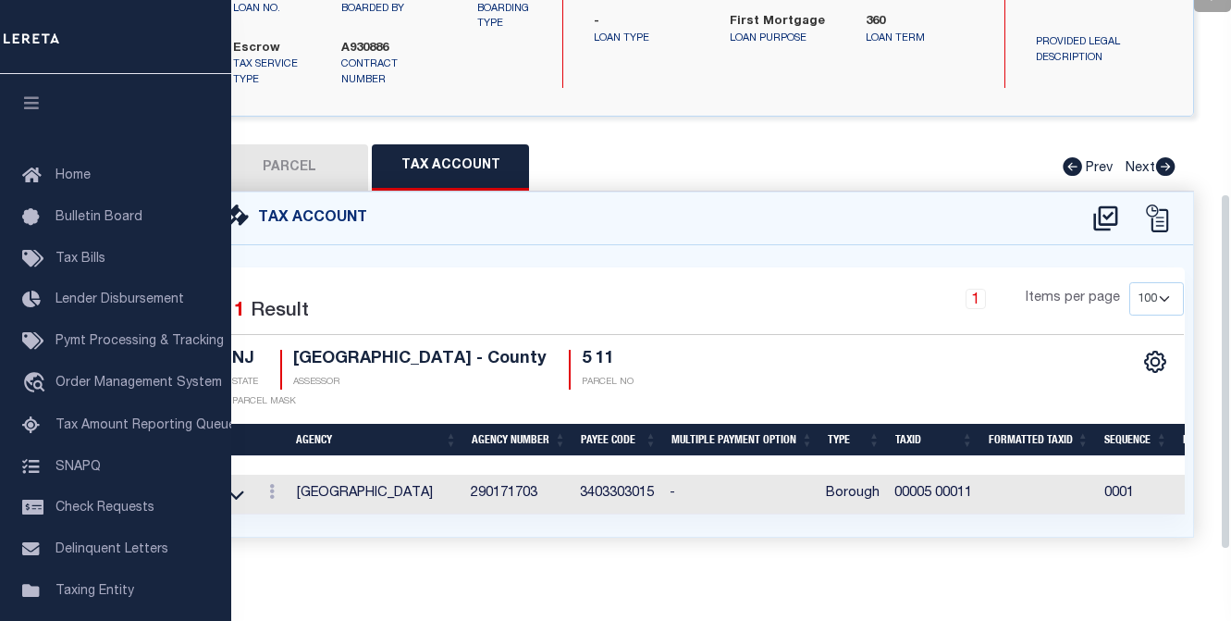
scroll to position [341, 0]
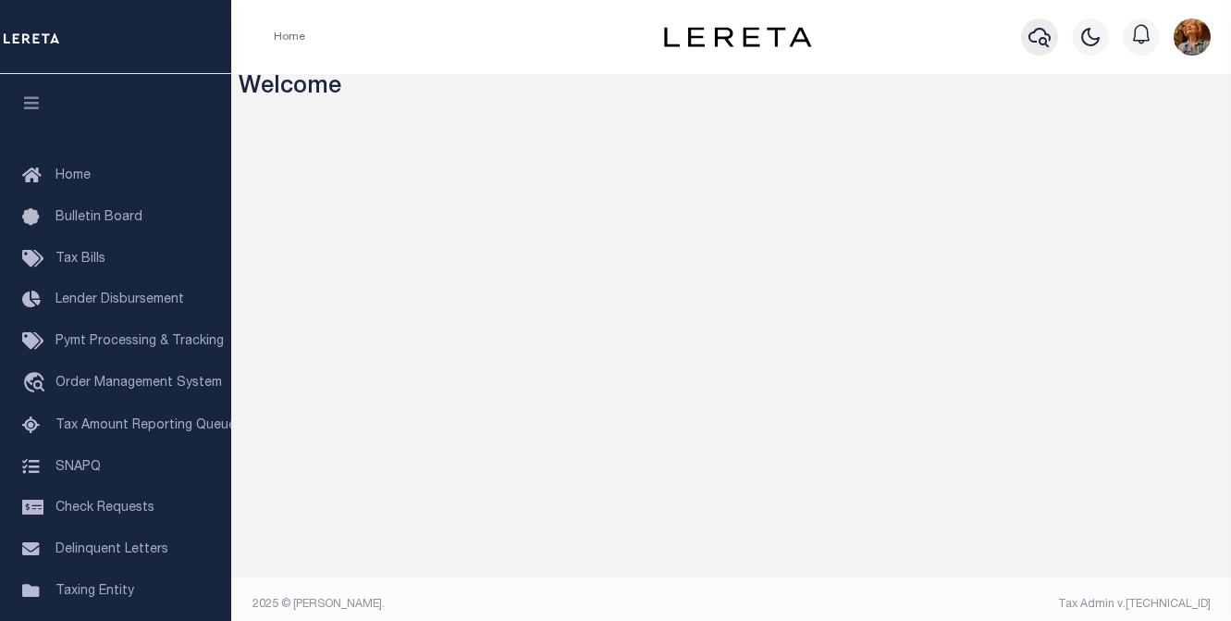
click at [1040, 43] on icon "button" at bounding box center [1040, 37] width 22 height 19
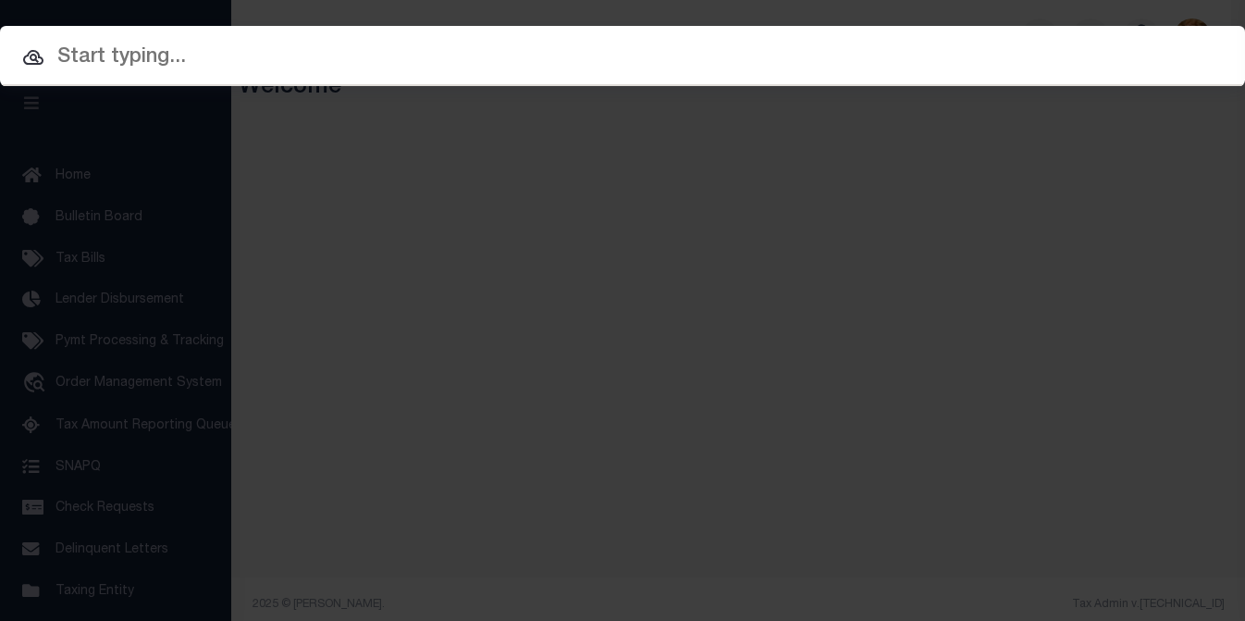
click at [774, 39] on div at bounding box center [622, 55] width 1245 height 59
click at [142, 51] on input "text" at bounding box center [622, 58] width 1245 height 32
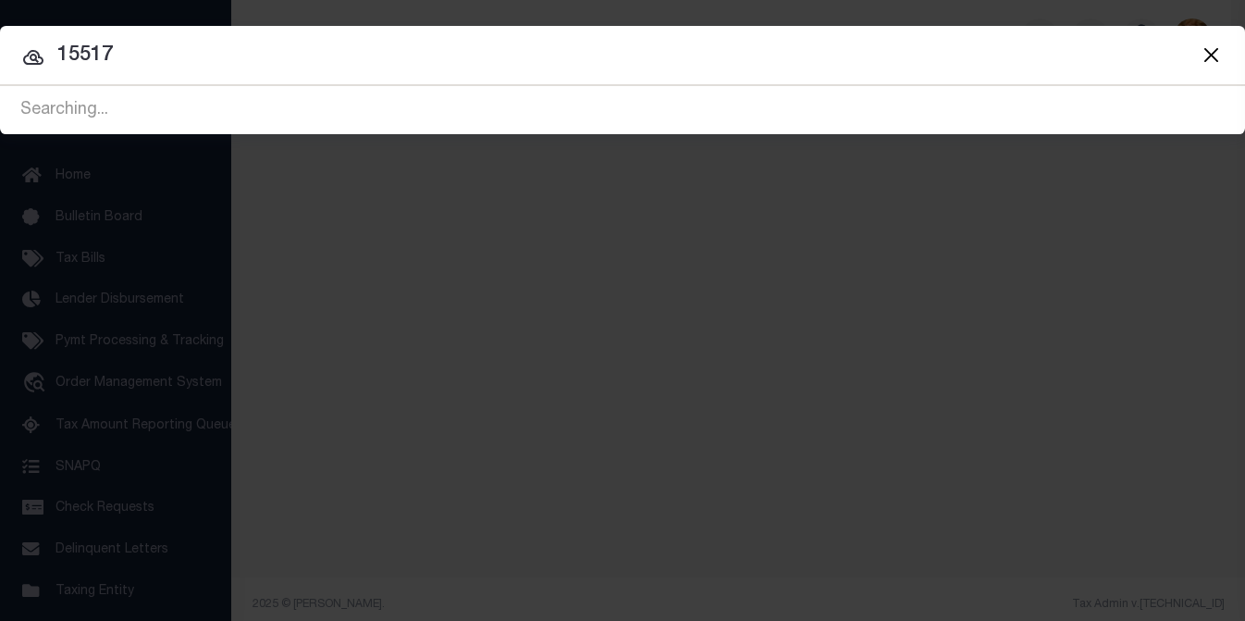
type input "15517"
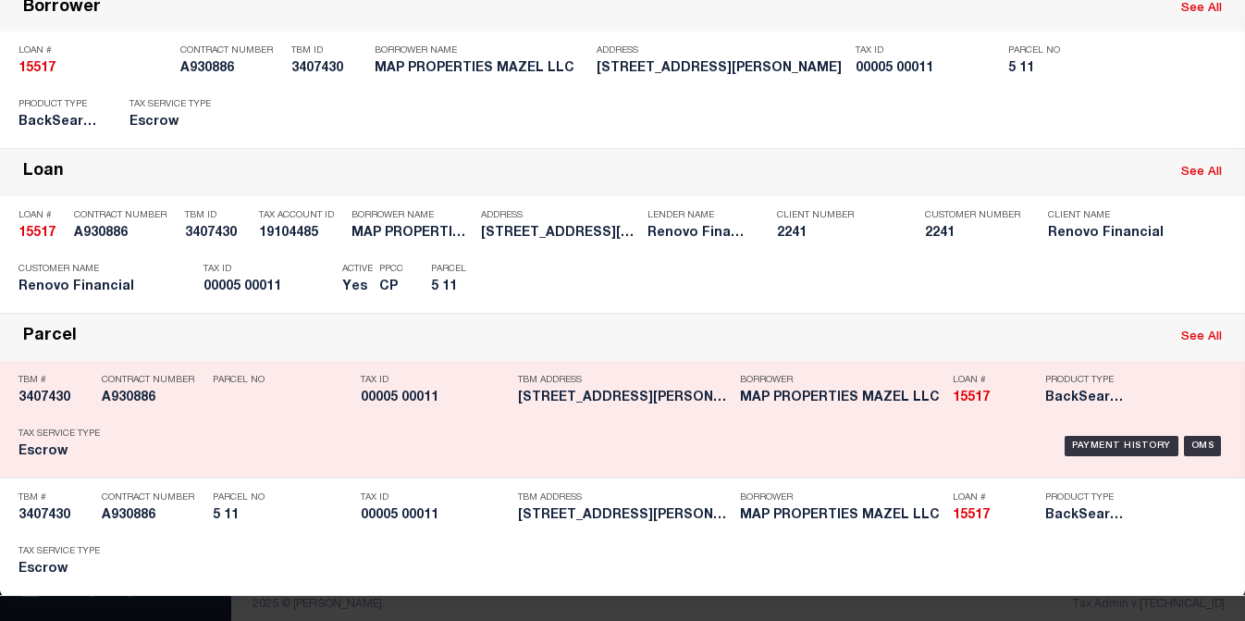
scroll to position [142, 0]
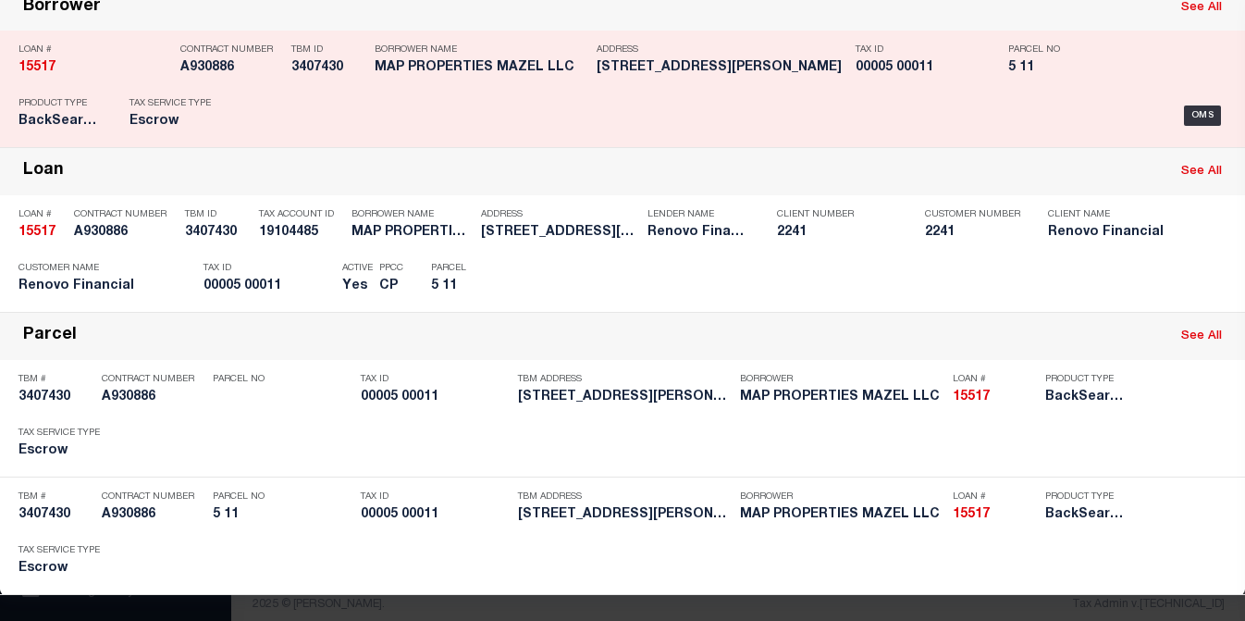
click at [879, 105] on div "OMS" at bounding box center [738, 116] width 977 height 54
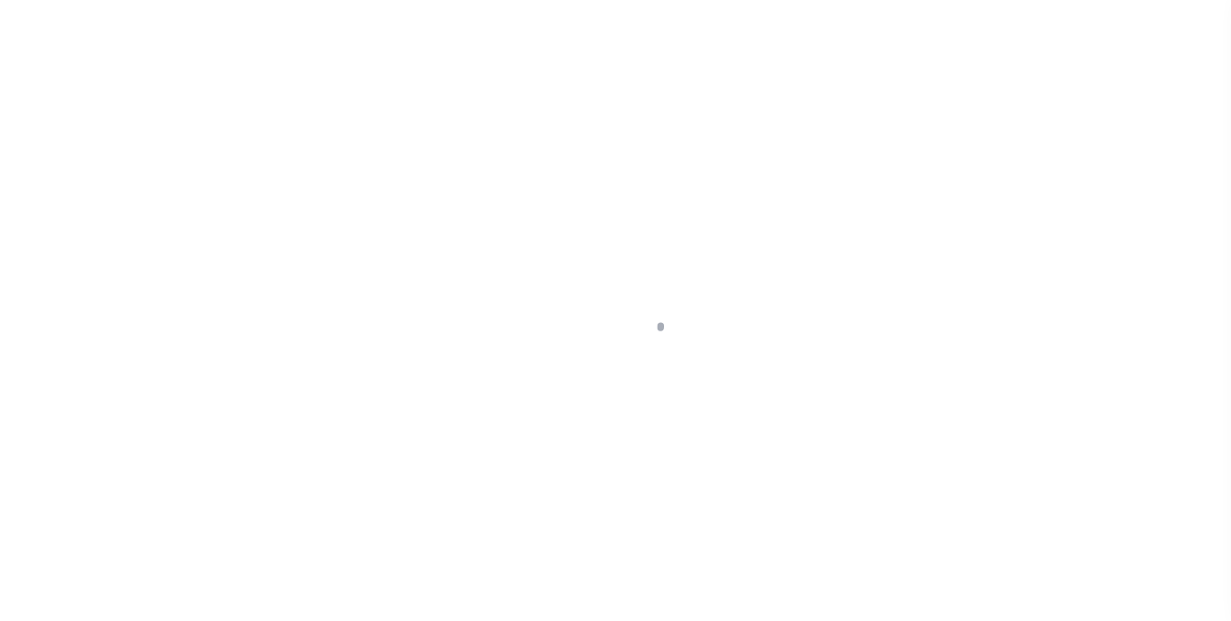
select select "25066"
select select "10"
select select "Escrow"
type input "[STREET_ADDRESS][PERSON_NAME]"
select select
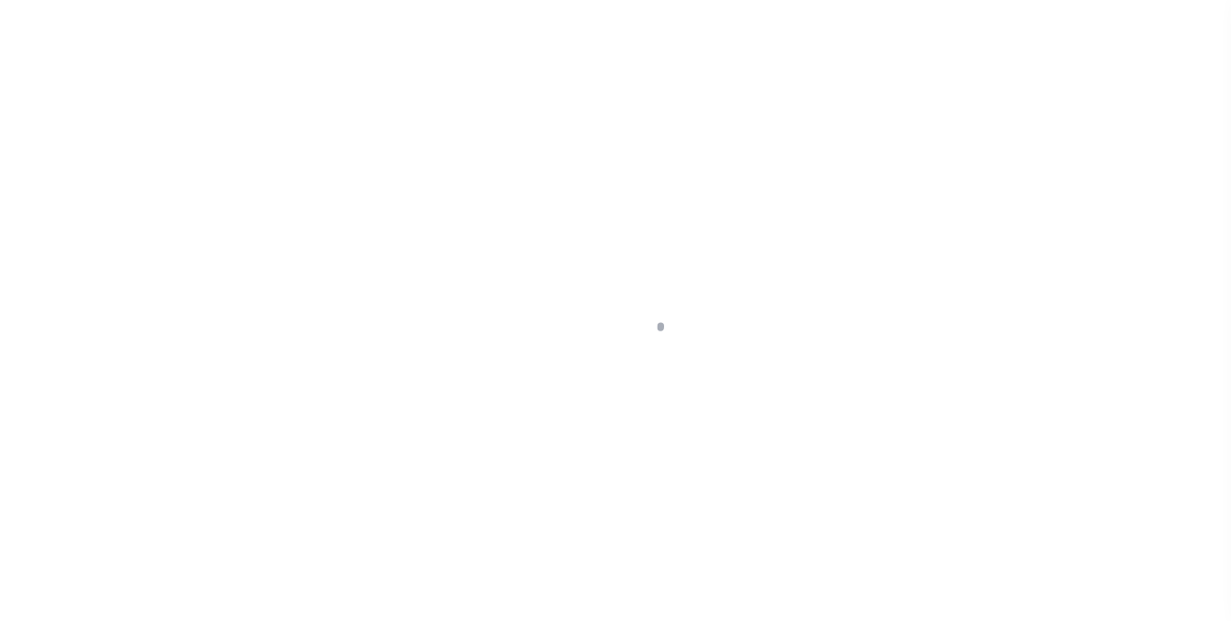
type input "[GEOGRAPHIC_DATA]"
type input "a0kUS000006wlJF"
type input "NJ"
select select
type textarea "LEGAL REQUIRED"
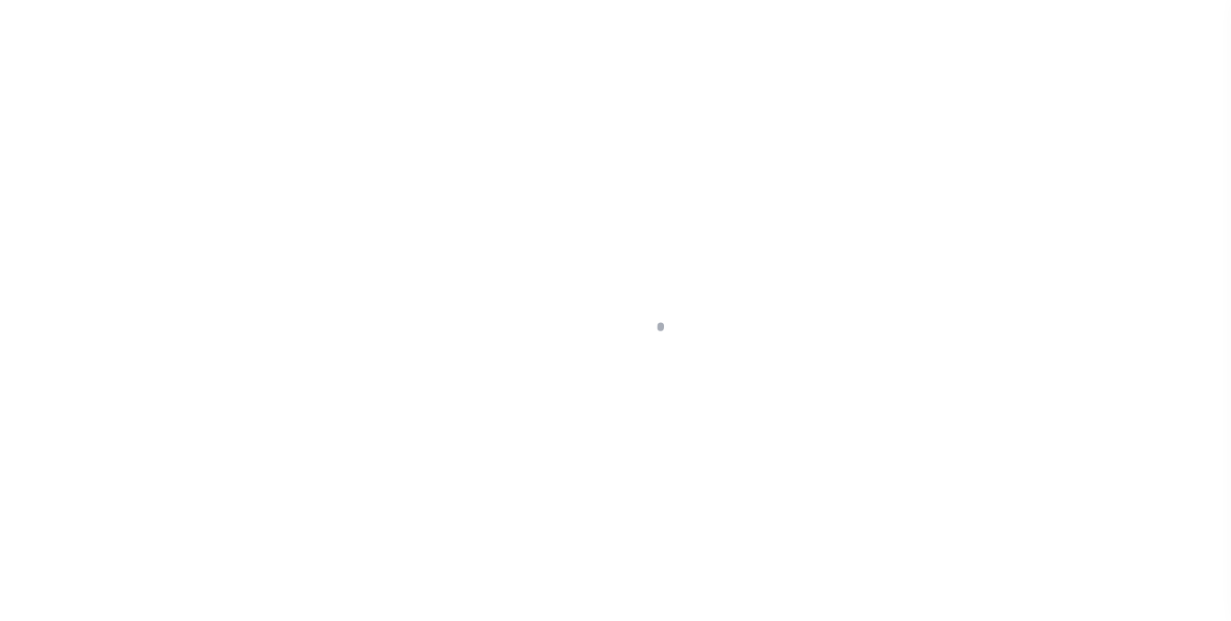
type textarea "Liability Limited to Customer Provided Parcel"
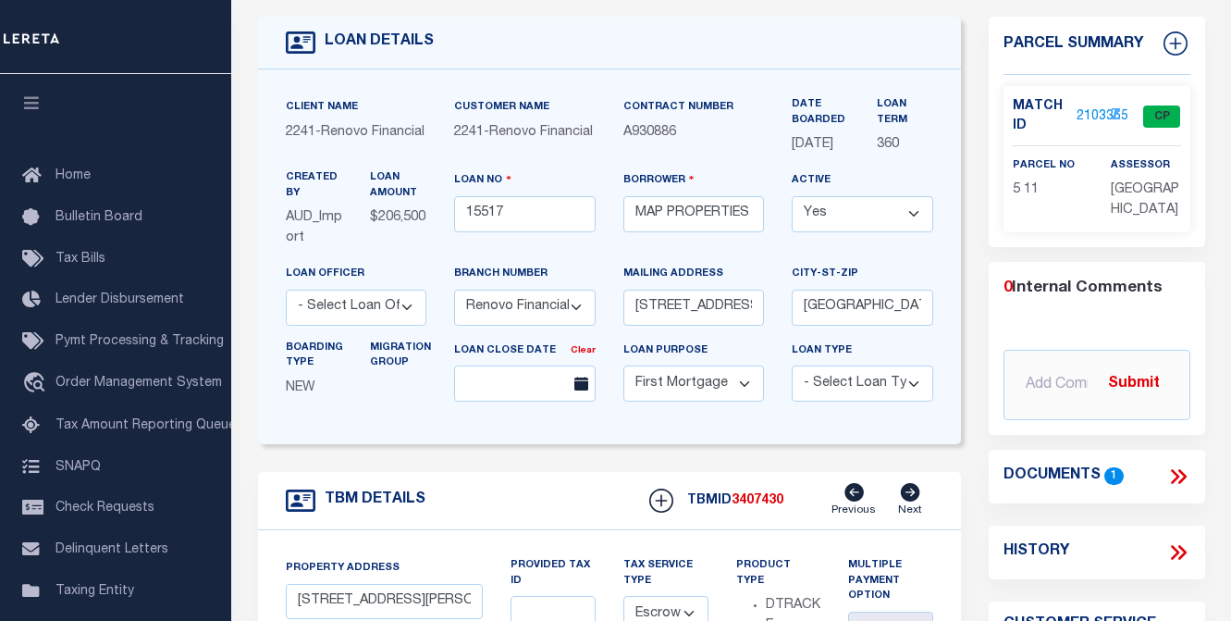
scroll to position [93, 0]
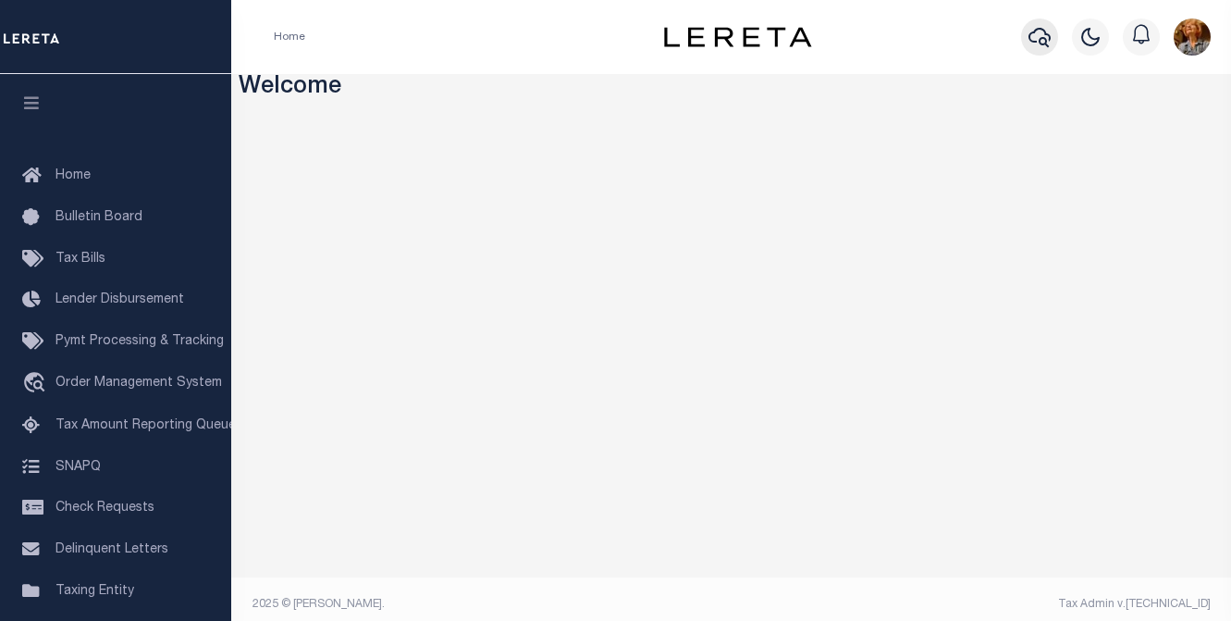
click at [1035, 43] on icon "button" at bounding box center [1040, 37] width 22 height 19
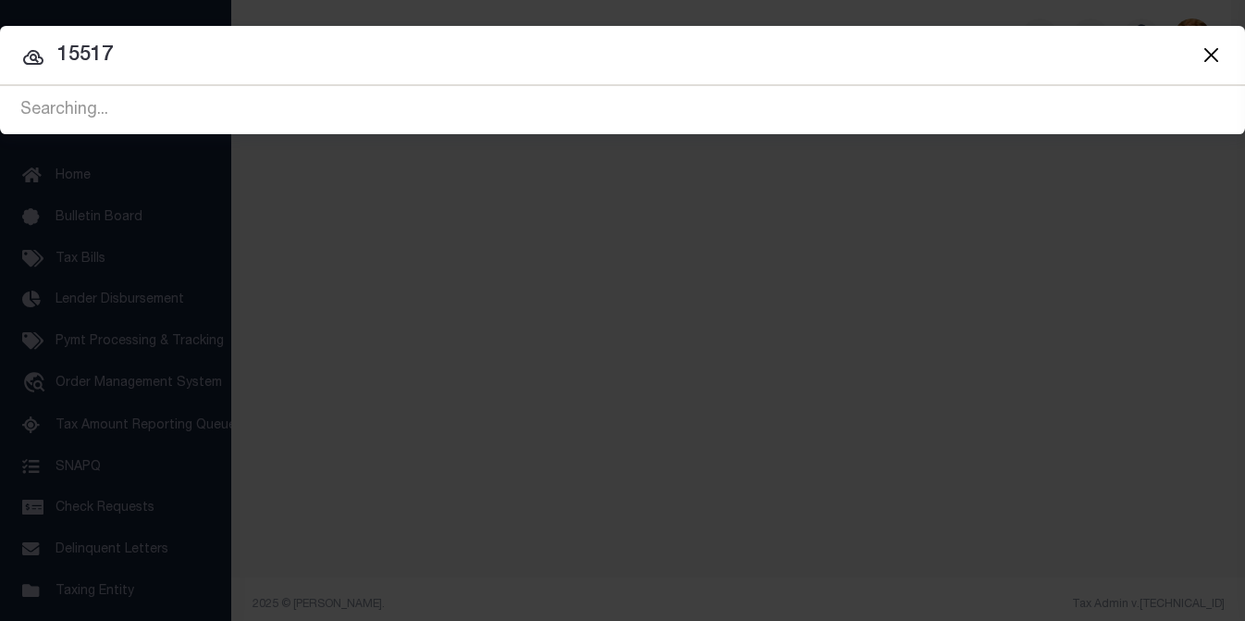
type input "15517"
